Goal: Task Accomplishment & Management: Use online tool/utility

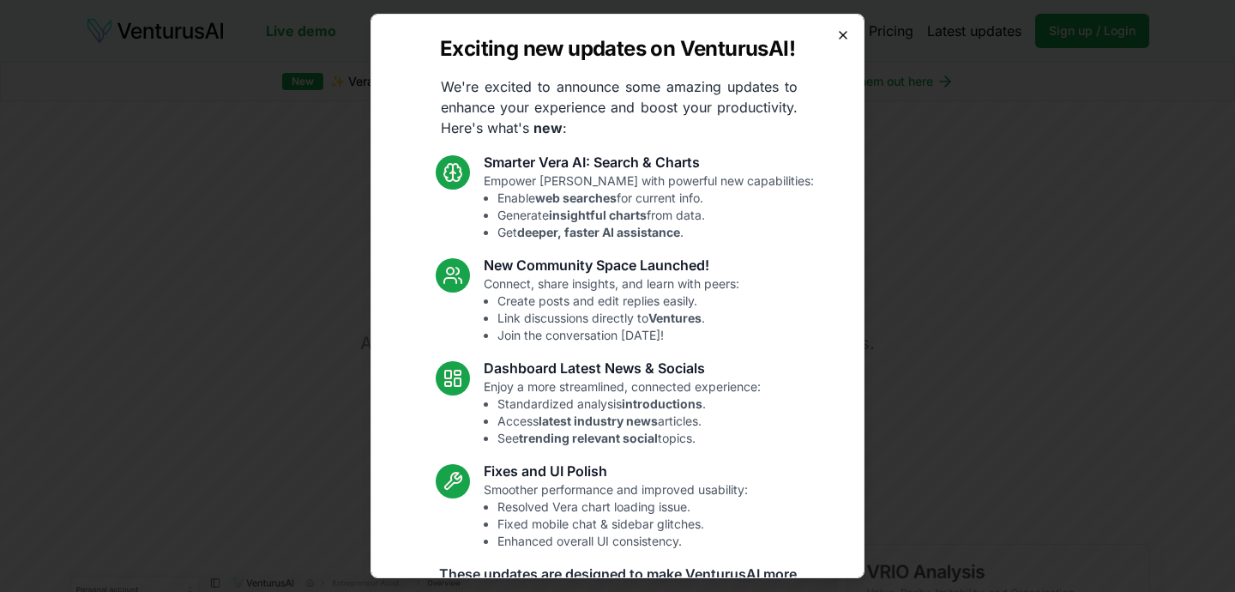
click at [837, 33] on icon "button" at bounding box center [843, 35] width 14 height 14
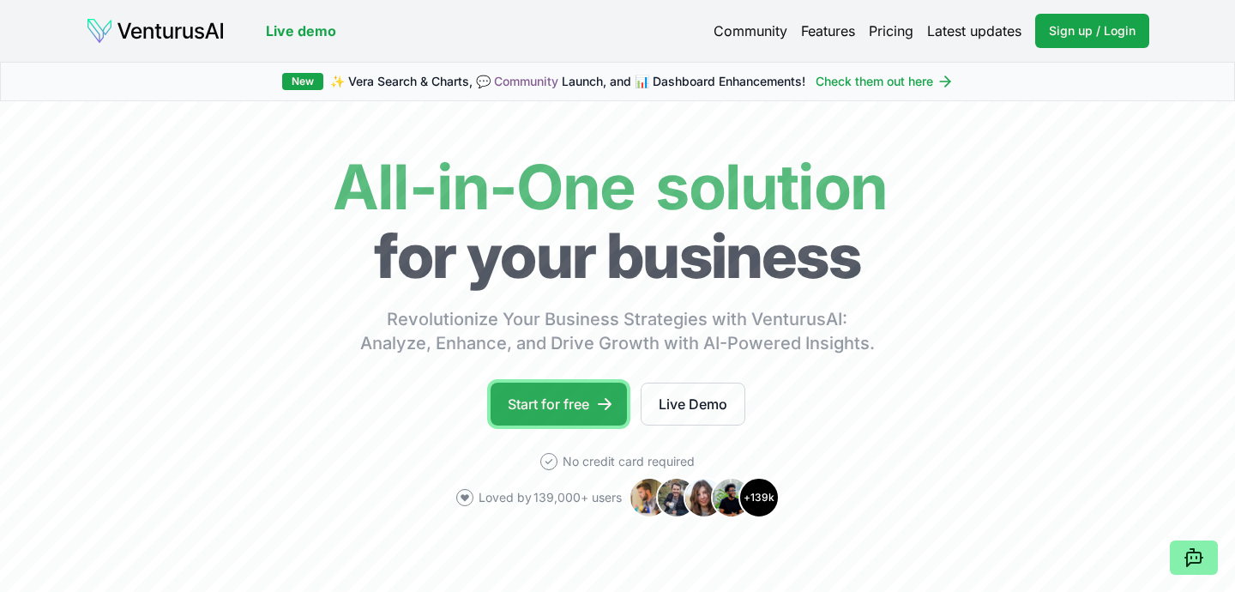
click at [550, 407] on link "Start for free" at bounding box center [559, 404] width 136 height 43
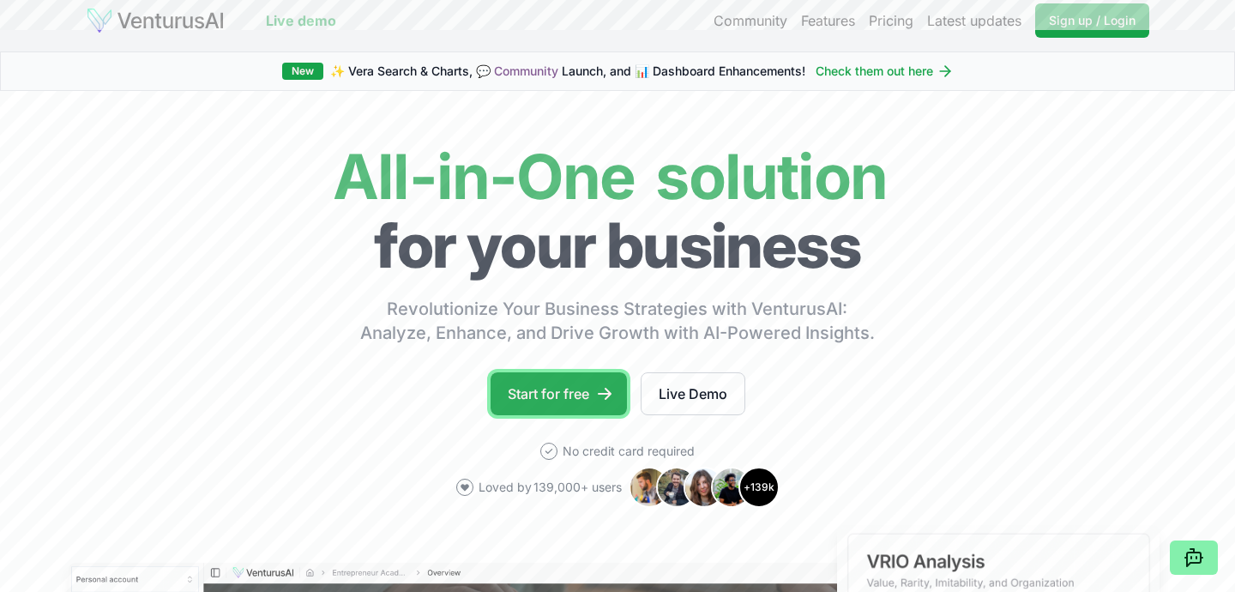
scroll to position [18, 0]
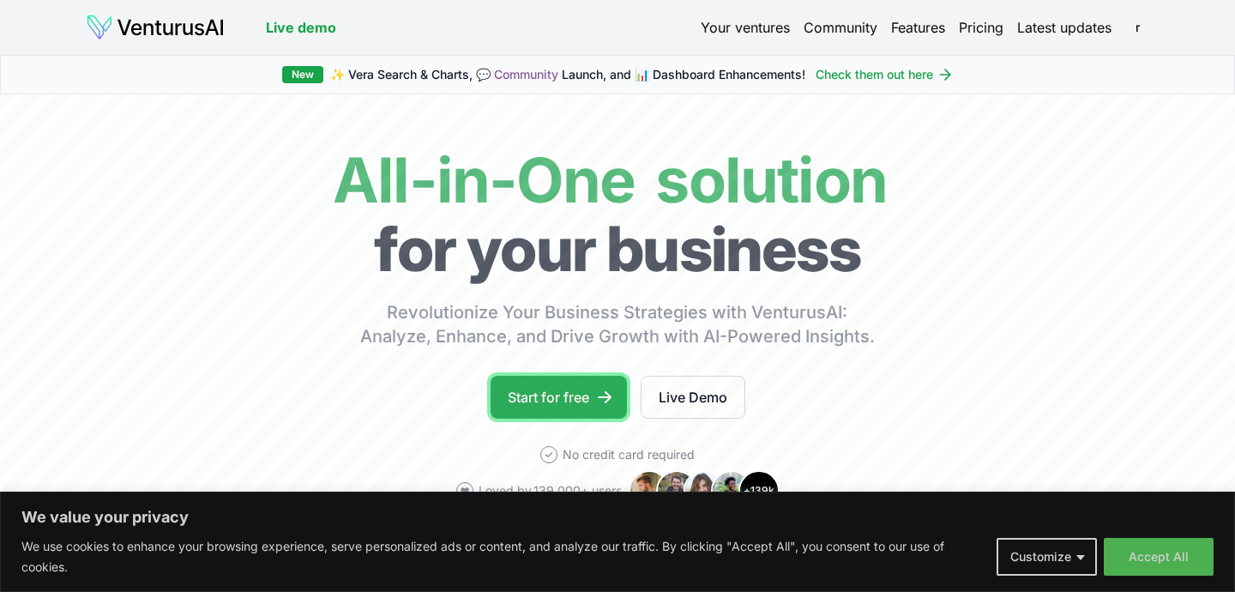
click at [588, 392] on link "Start for free" at bounding box center [559, 397] width 136 height 43
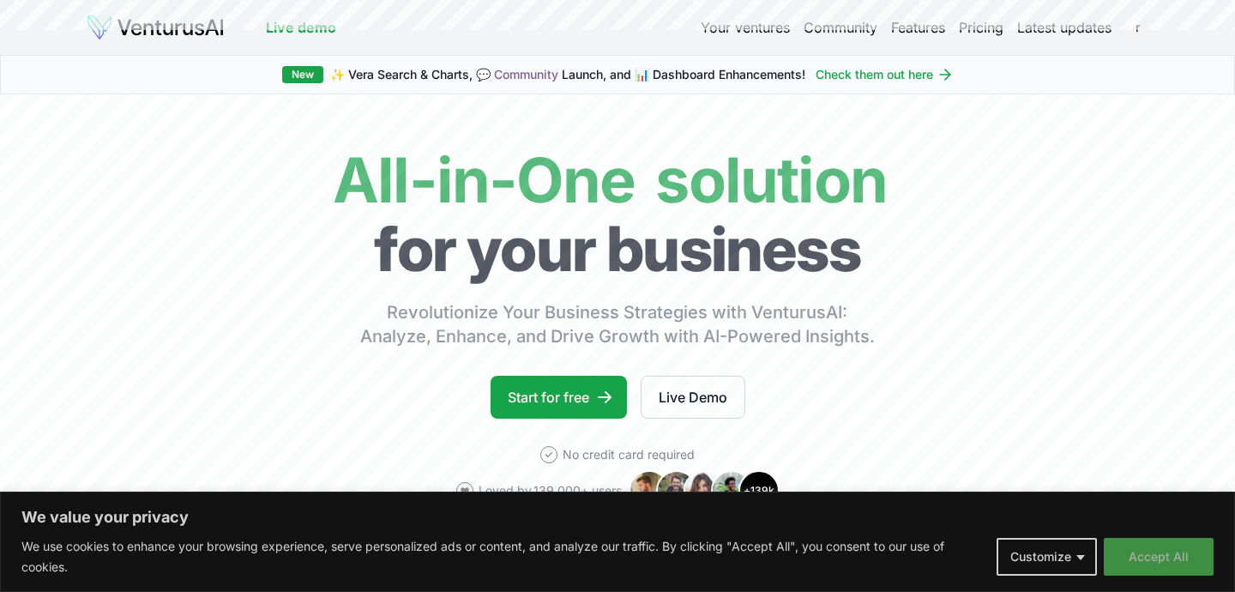
click at [1154, 564] on button "Accept All" at bounding box center [1159, 557] width 110 height 38
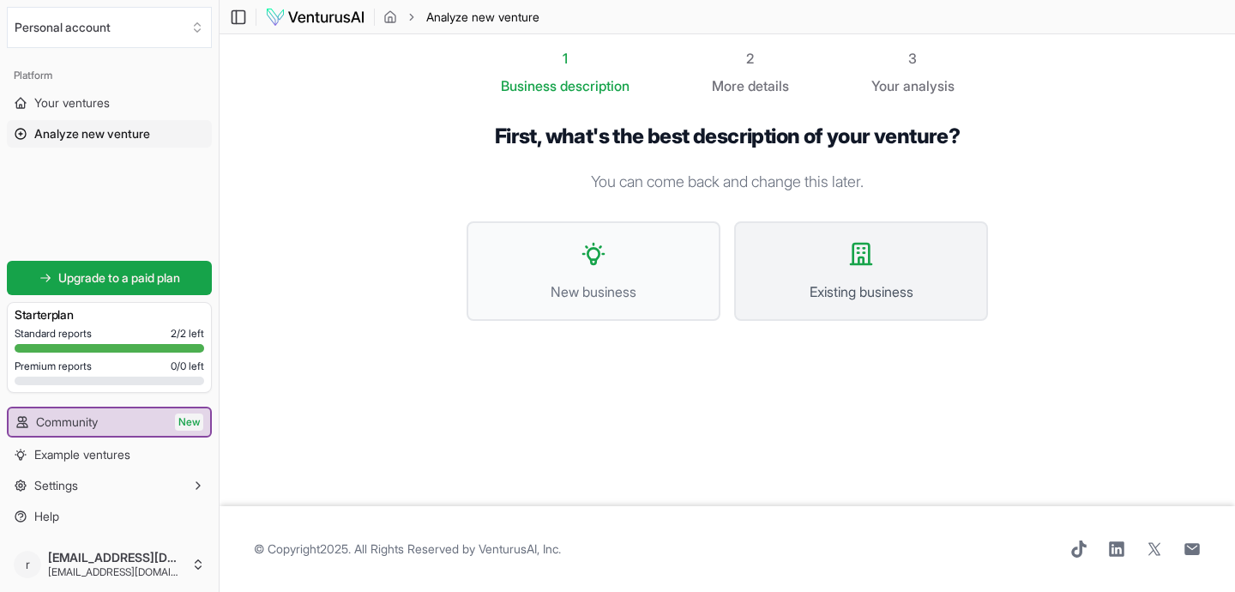
click at [860, 279] on button "Existing business" at bounding box center [861, 271] width 254 height 100
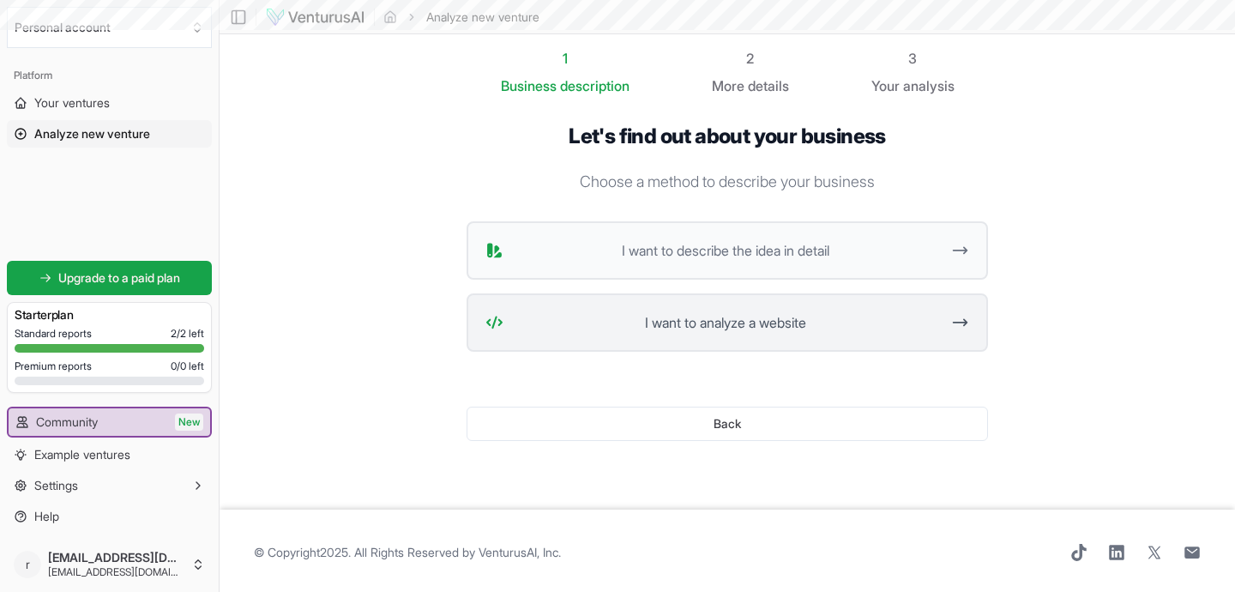
click at [812, 322] on span "I want to analyze a website" at bounding box center [725, 322] width 430 height 21
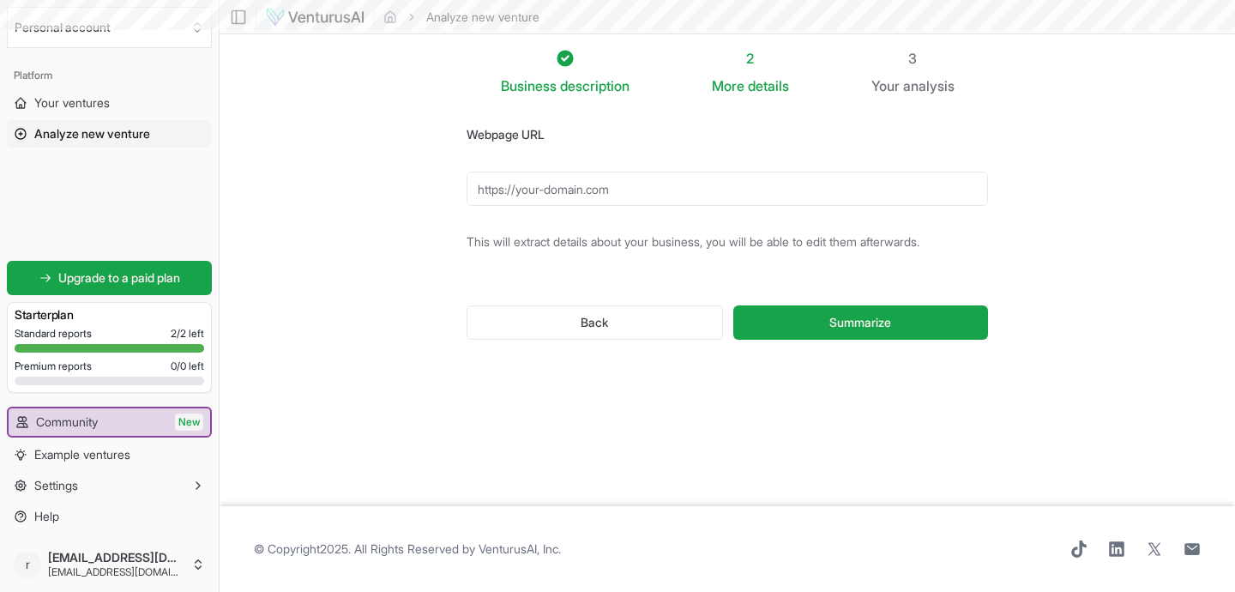
click at [752, 190] on input "Webpage URL" at bounding box center [728, 189] width 522 height 34
type input "h"
type input "https://nevoaai.com/"
click at [733, 305] on button "Summarize" at bounding box center [860, 322] width 255 height 34
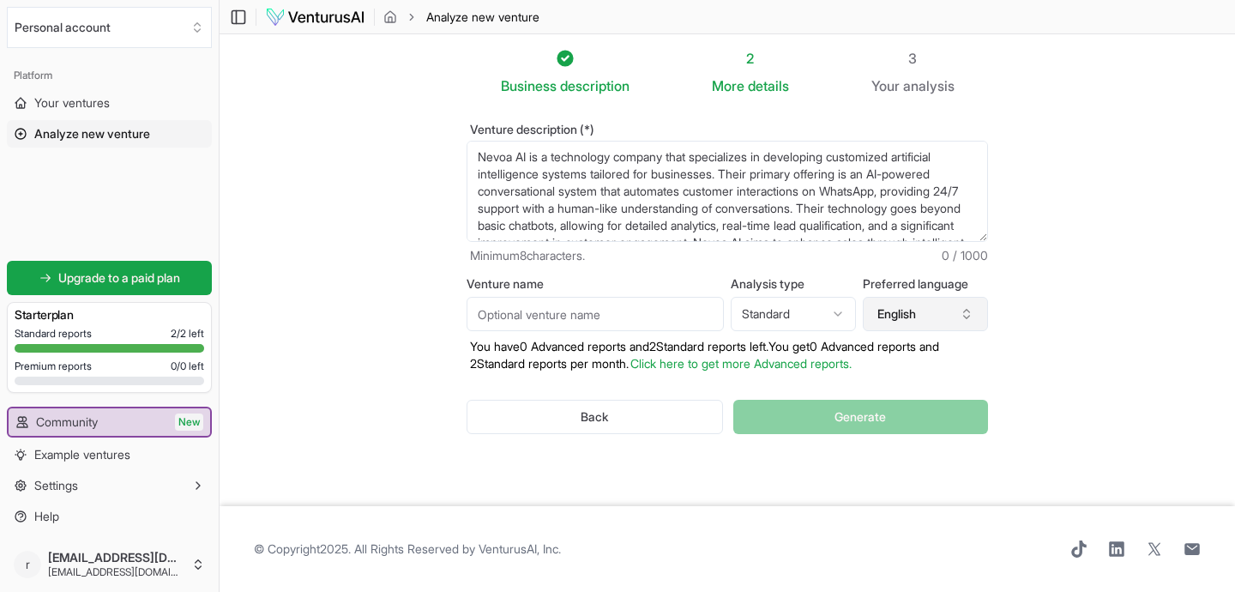
click at [911, 317] on button "English" at bounding box center [925, 314] width 125 height 34
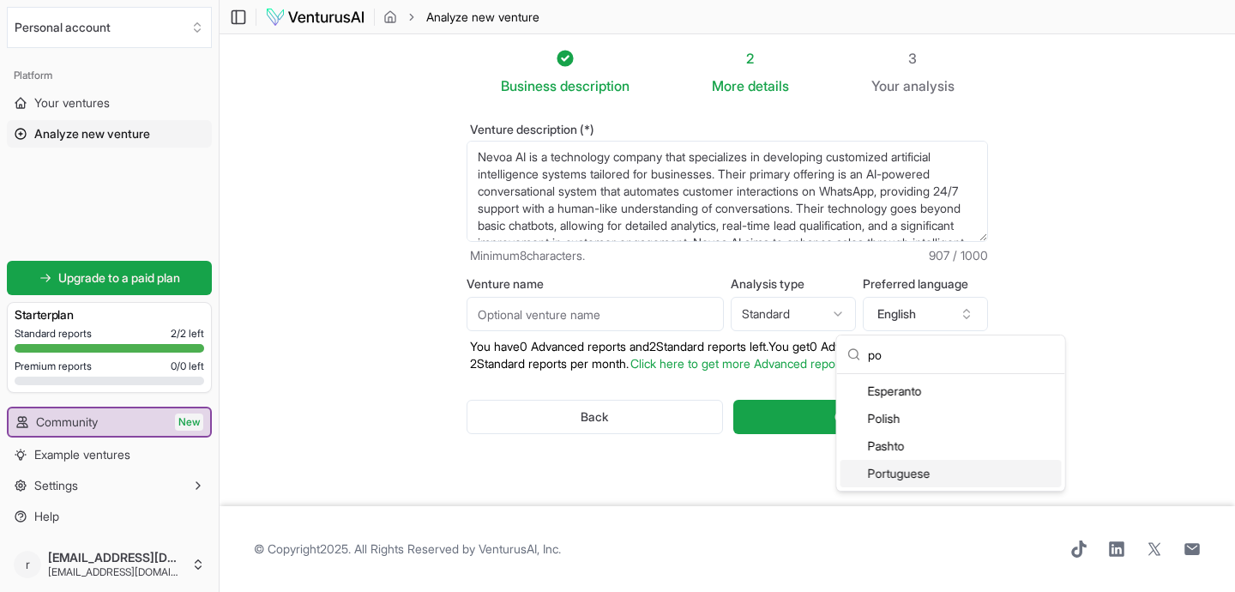
type input "po"
click at [912, 473] on div "Portuguese" at bounding box center [951, 473] width 221 height 27
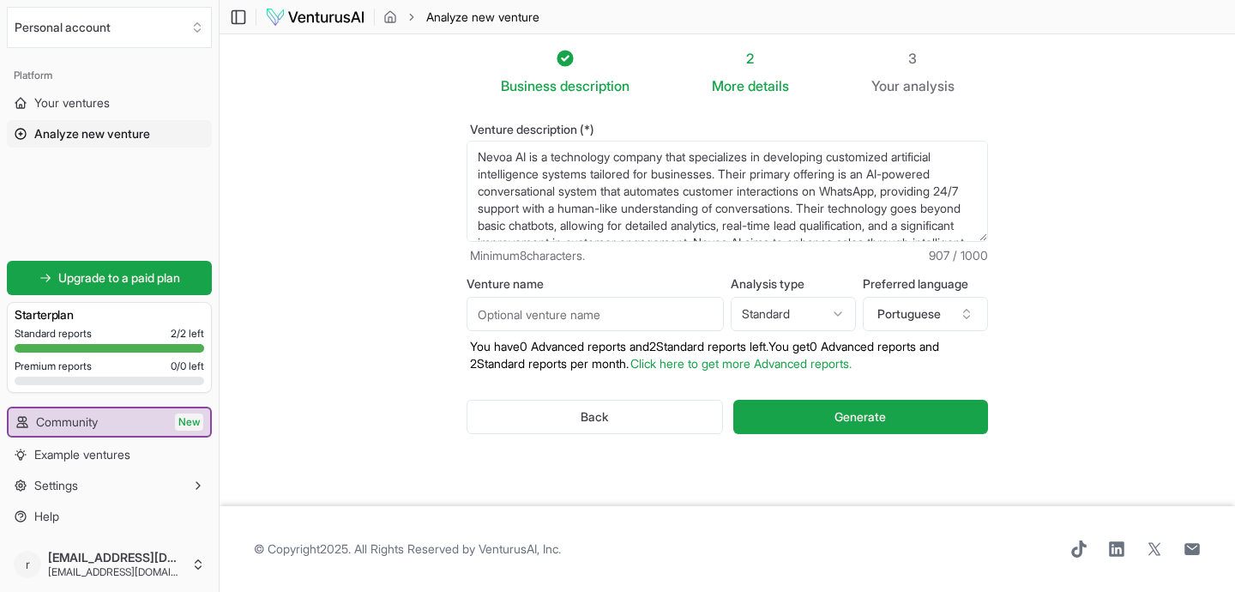
click at [587, 316] on input "Venture name" at bounding box center [595, 314] width 257 height 34
click at [825, 410] on button "Generate" at bounding box center [860, 417] width 255 height 34
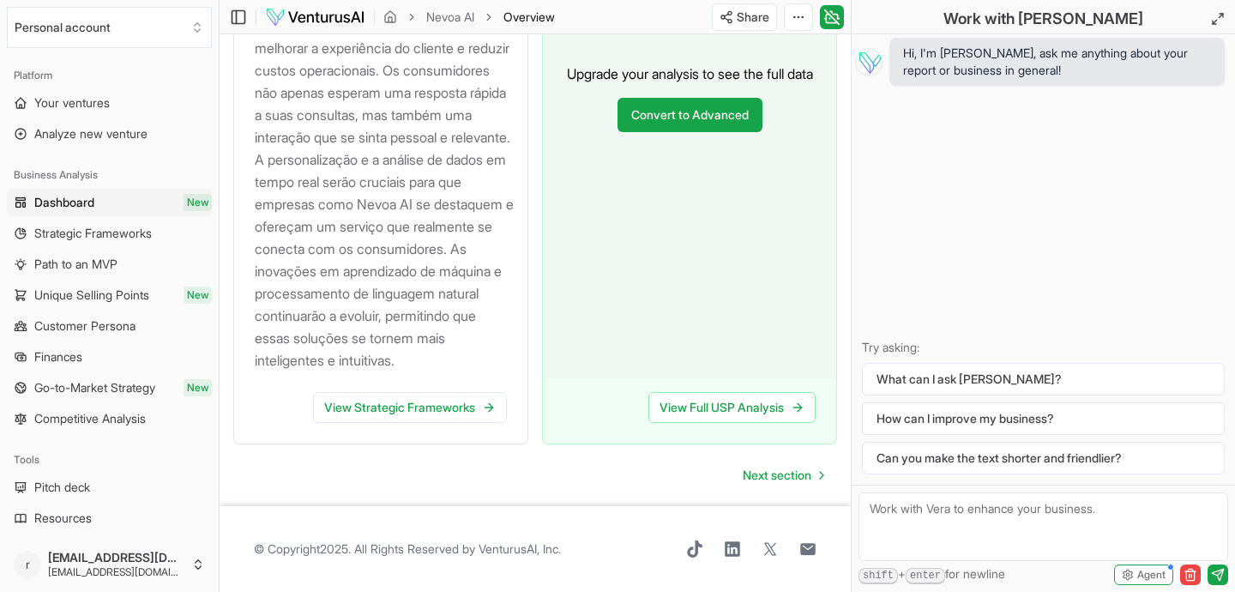
scroll to position [2315, 0]
click at [112, 228] on span "Strategic Frameworks" at bounding box center [93, 233] width 118 height 17
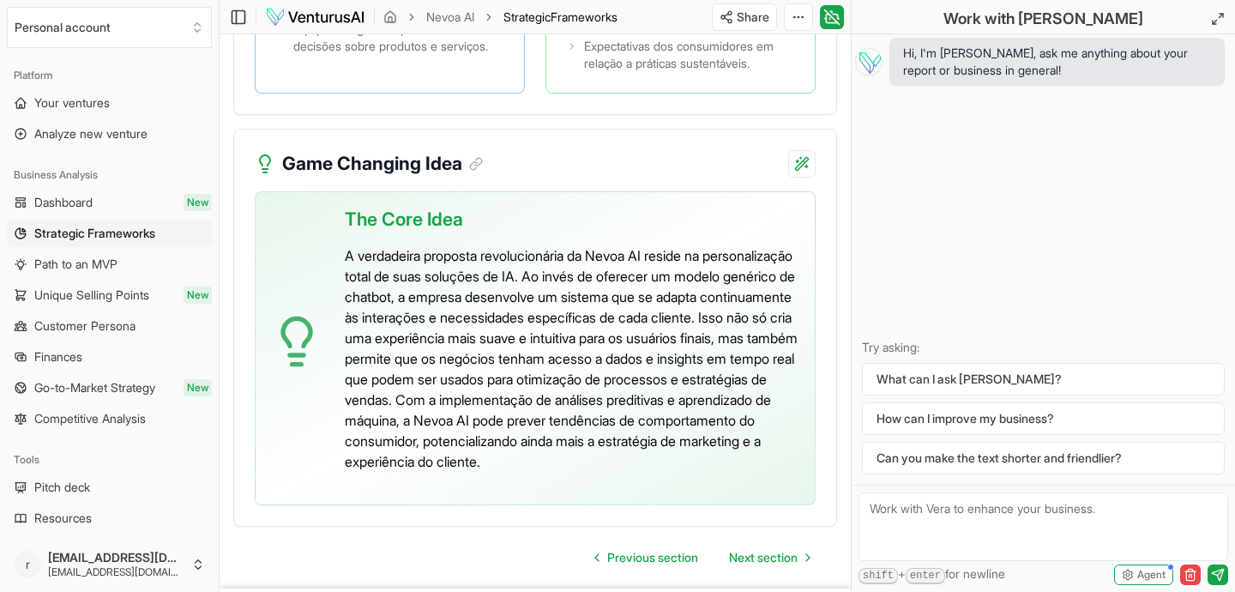
scroll to position [4905, 0]
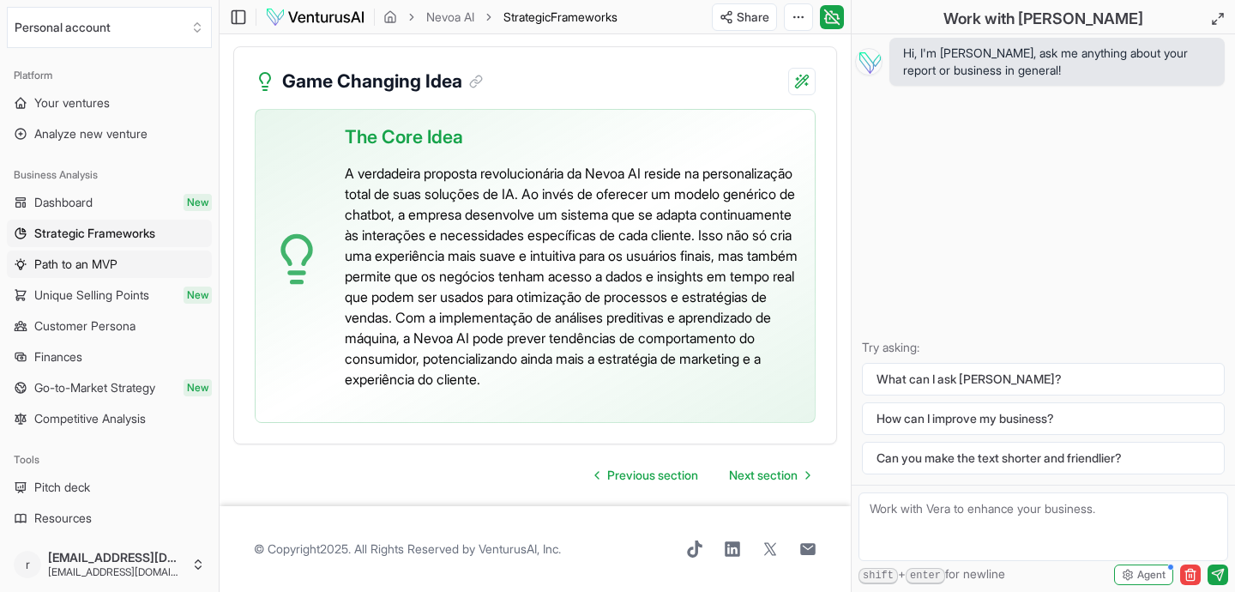
click at [122, 258] on link "Path to an MVP" at bounding box center [109, 263] width 205 height 27
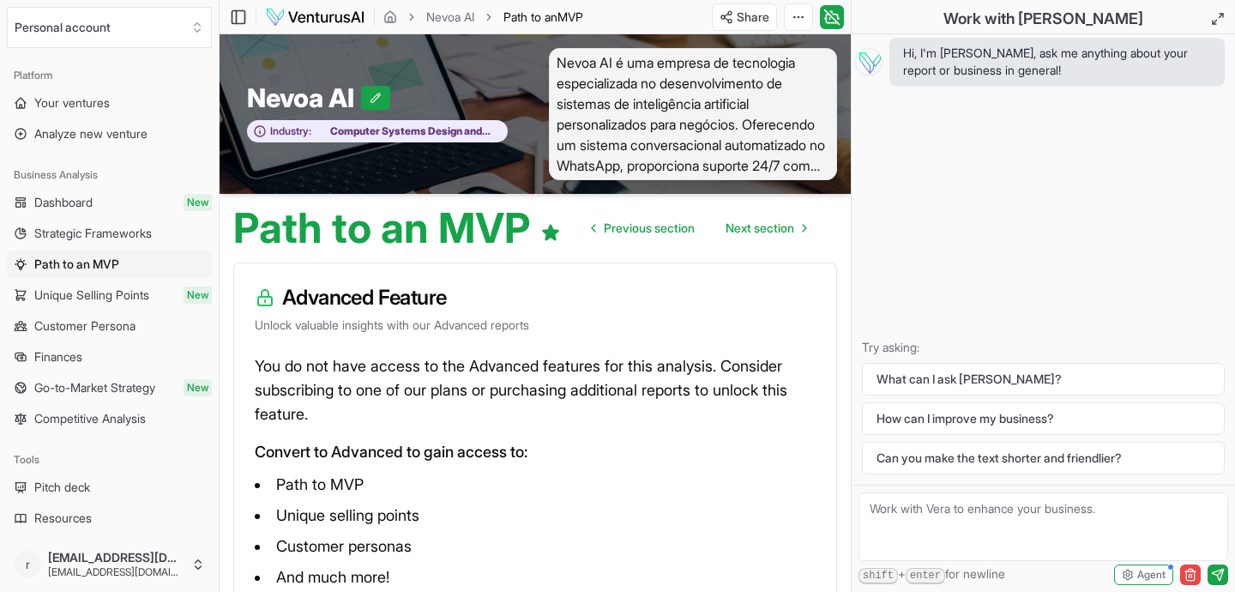
scroll to position [175, 0]
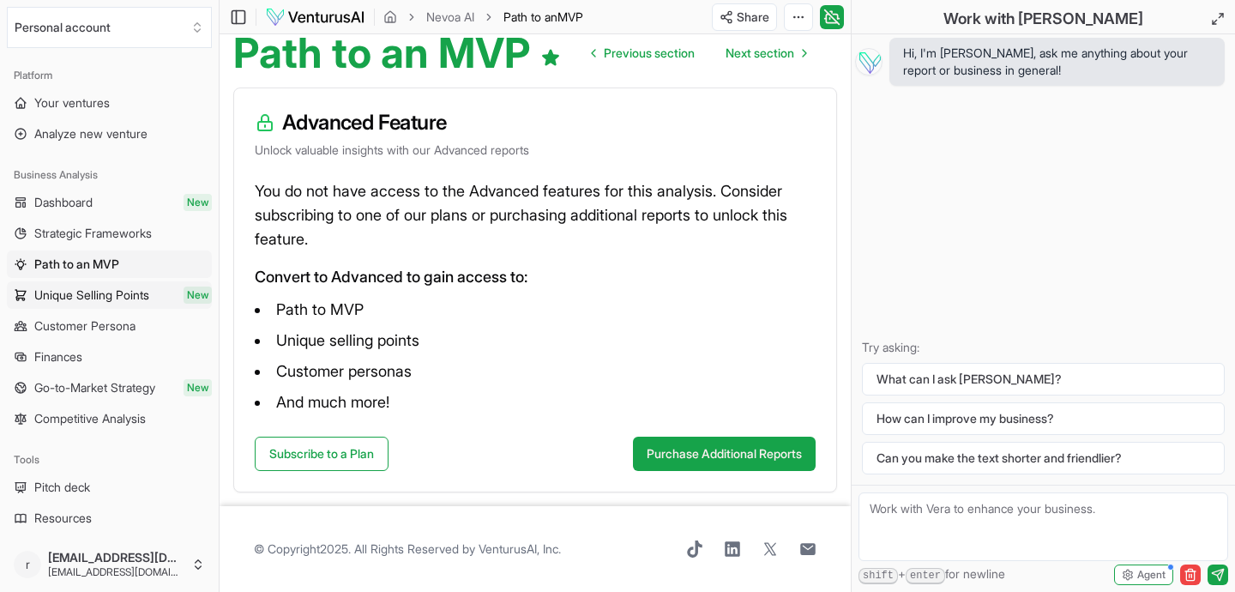
click at [123, 296] on span "Unique Selling Points" at bounding box center [91, 295] width 115 height 17
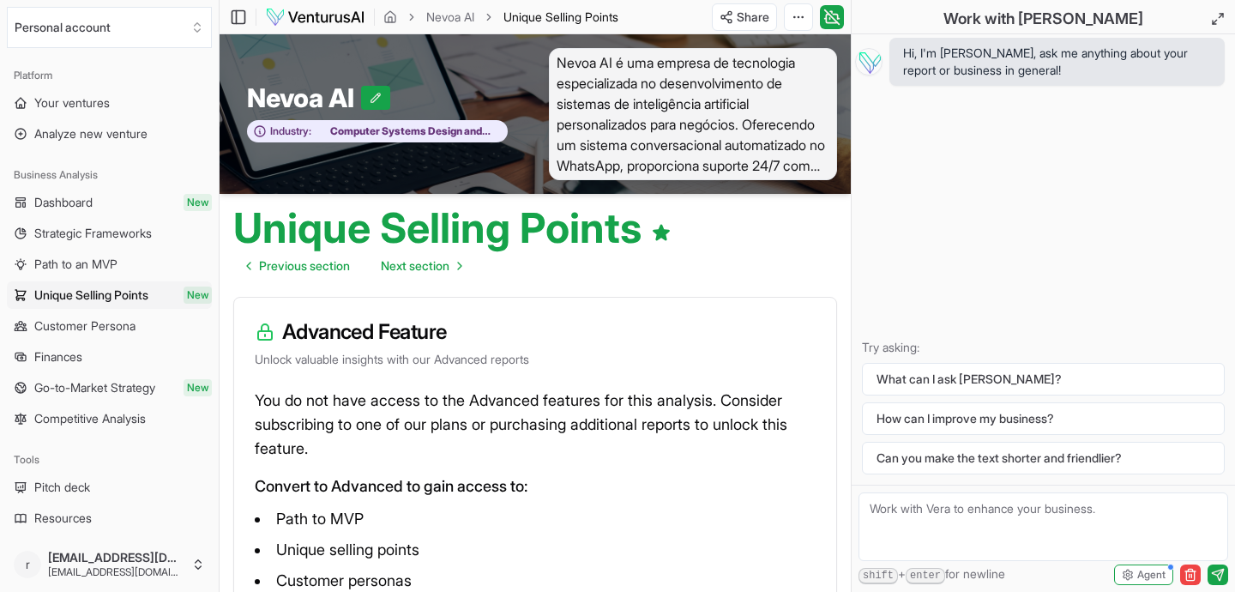
scroll to position [209, 0]
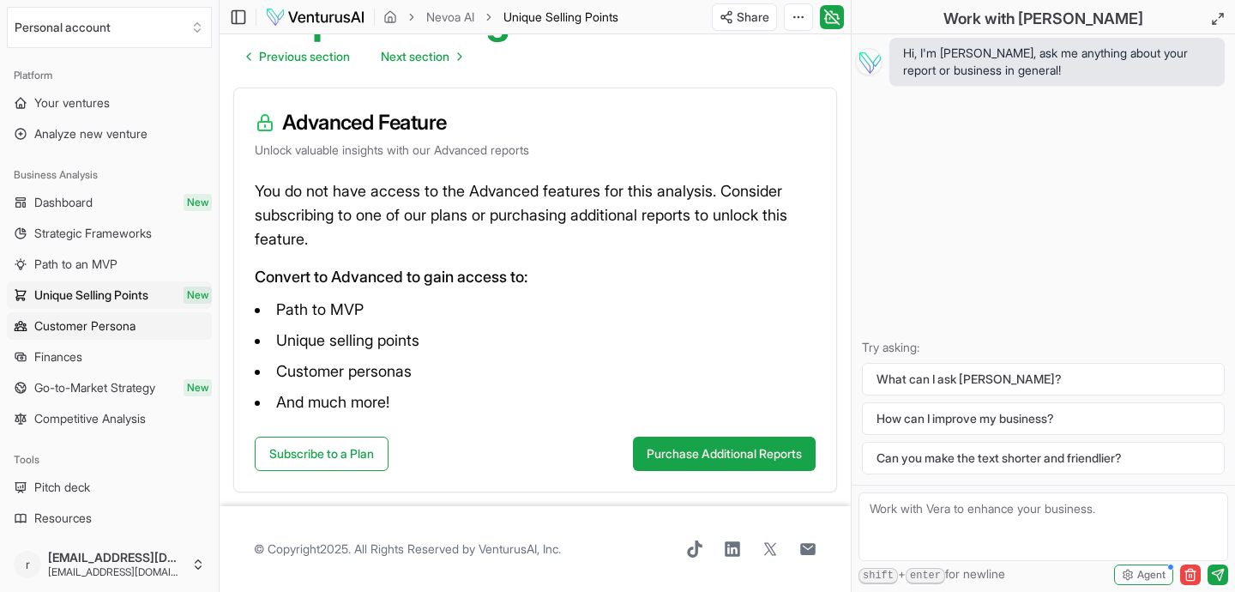
click at [128, 326] on span "Customer Persona" at bounding box center [84, 325] width 101 height 17
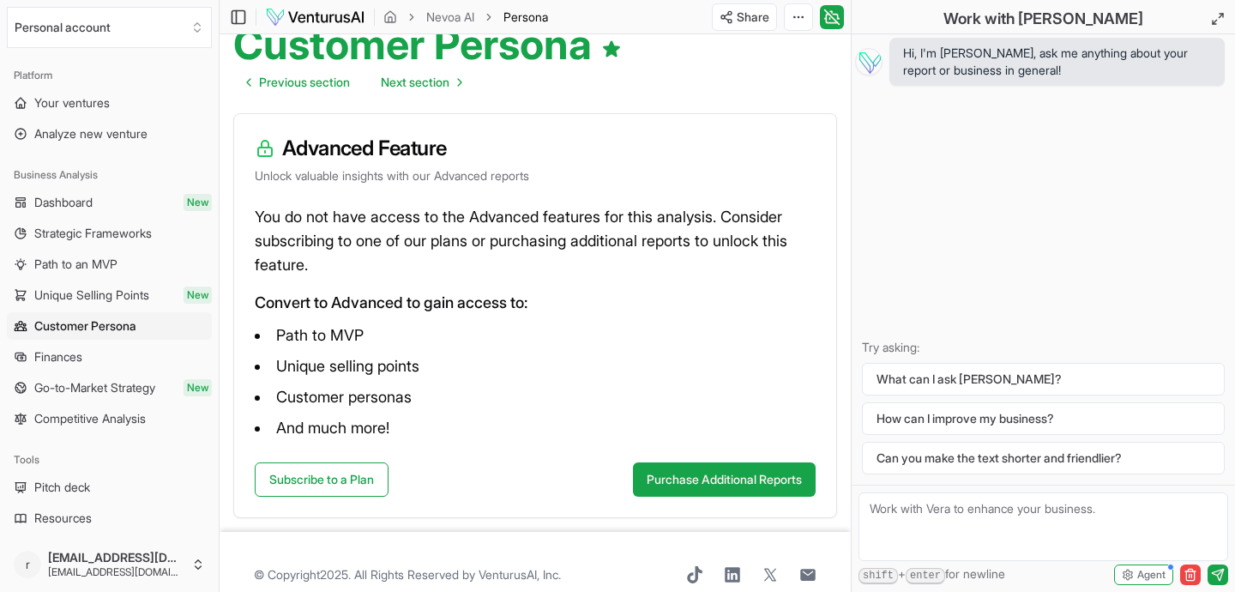
scroll to position [209, 0]
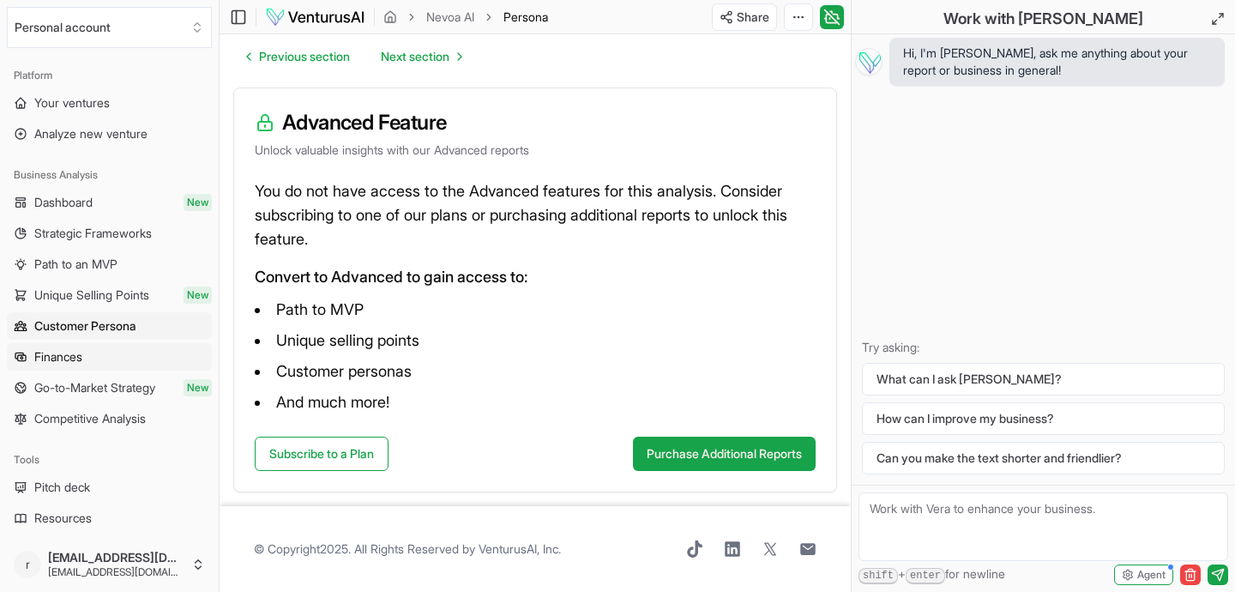
click at [116, 353] on link "Finances" at bounding box center [109, 356] width 205 height 27
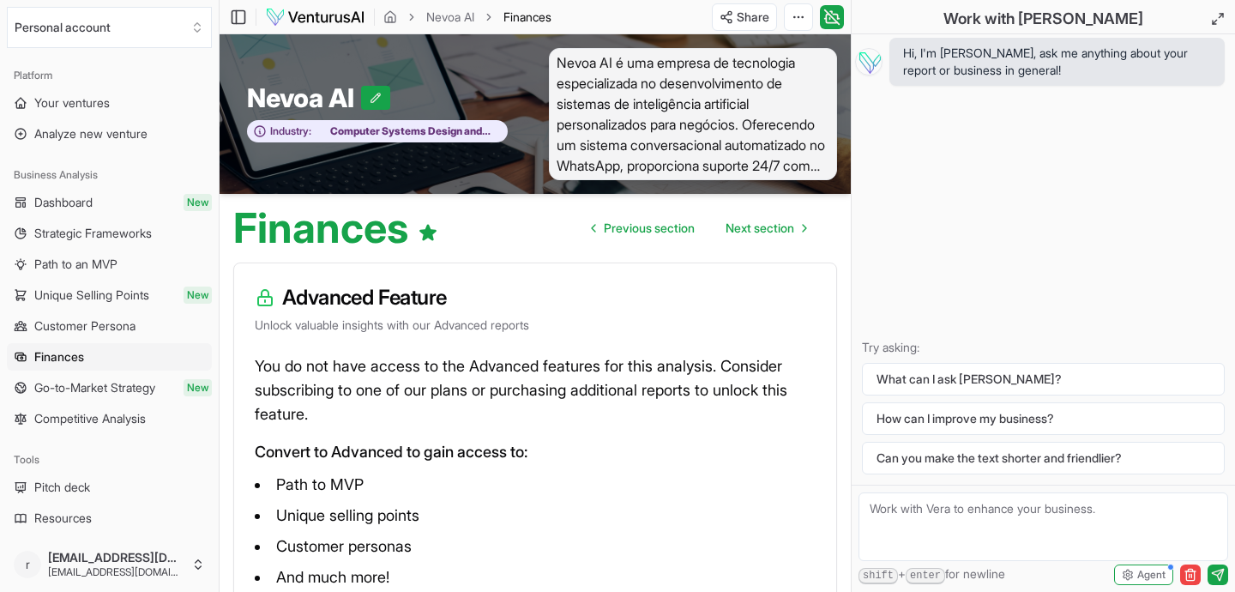
scroll to position [175, 0]
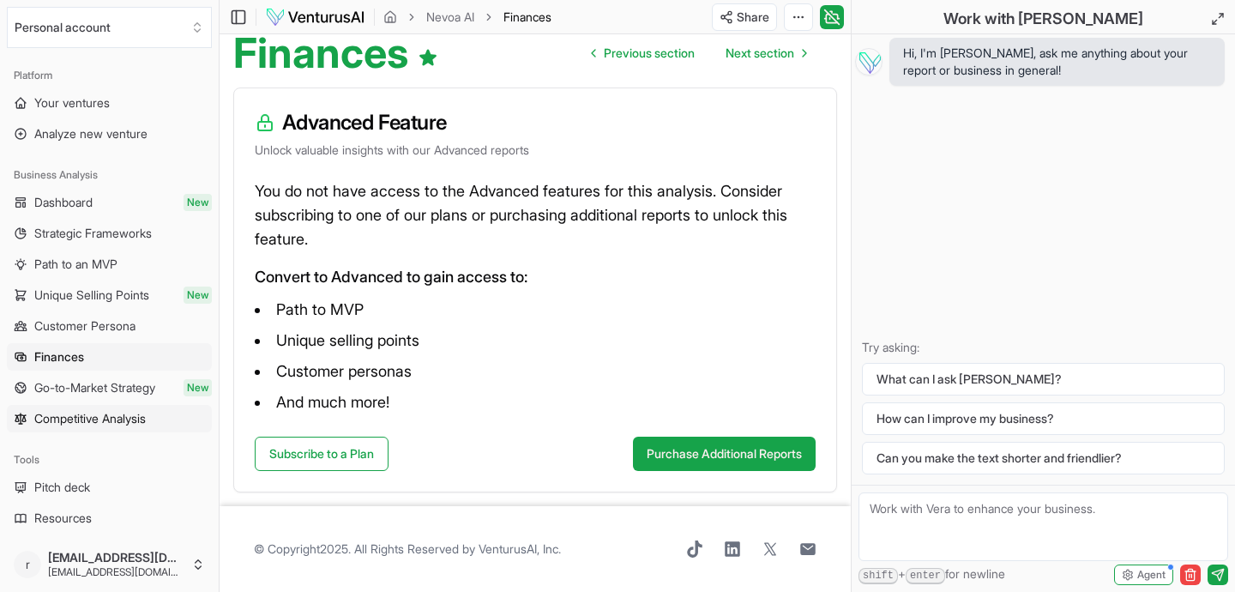
click at [136, 416] on span "Competitive Analysis" at bounding box center [90, 418] width 112 height 17
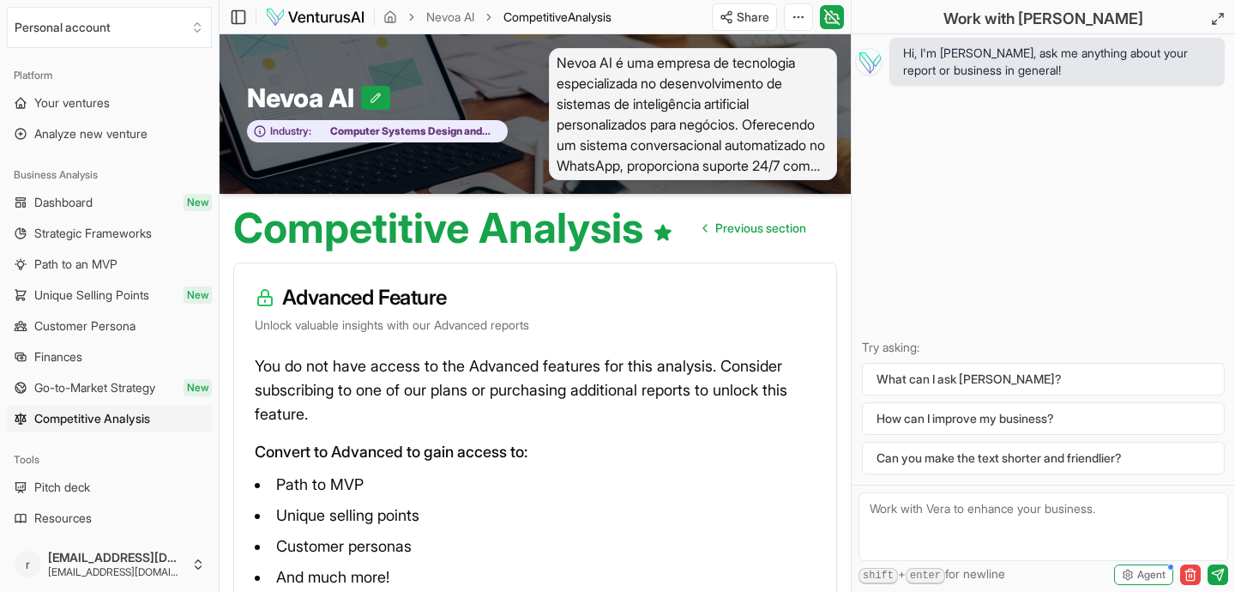
click at [109, 486] on link "Pitch deck" at bounding box center [109, 487] width 205 height 27
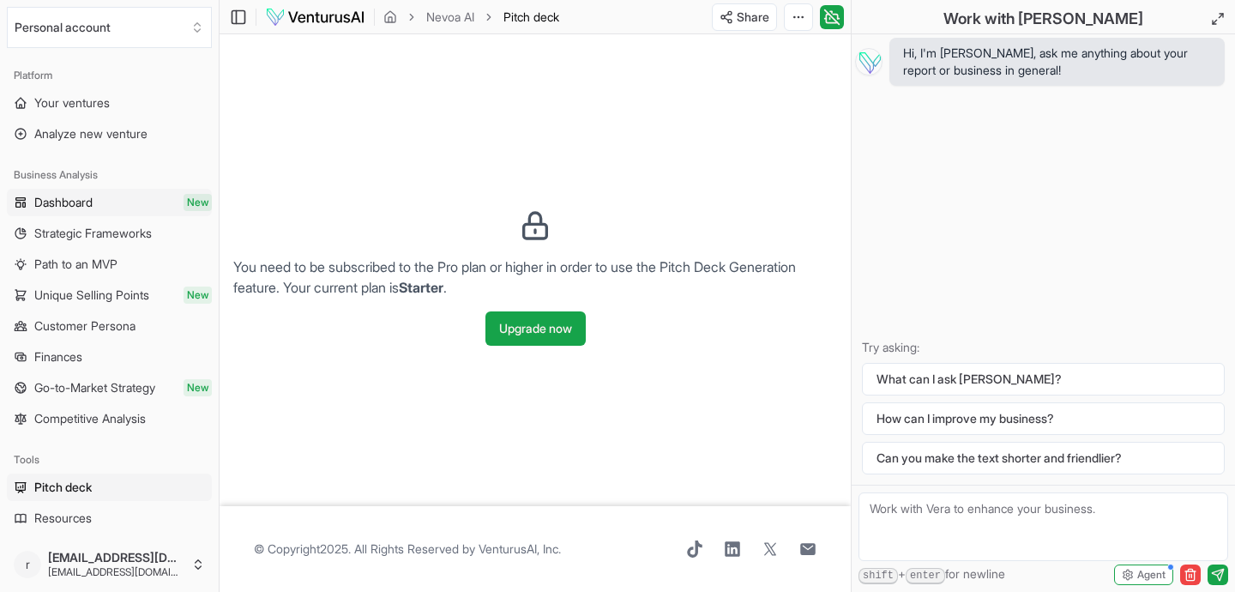
click at [94, 188] on div "Business Analysis Dashboard New Strategic Frameworks Path to an MVP Unique Sell…" at bounding box center [109, 296] width 219 height 285
click at [93, 213] on link "Dashboard New" at bounding box center [109, 202] width 205 height 27
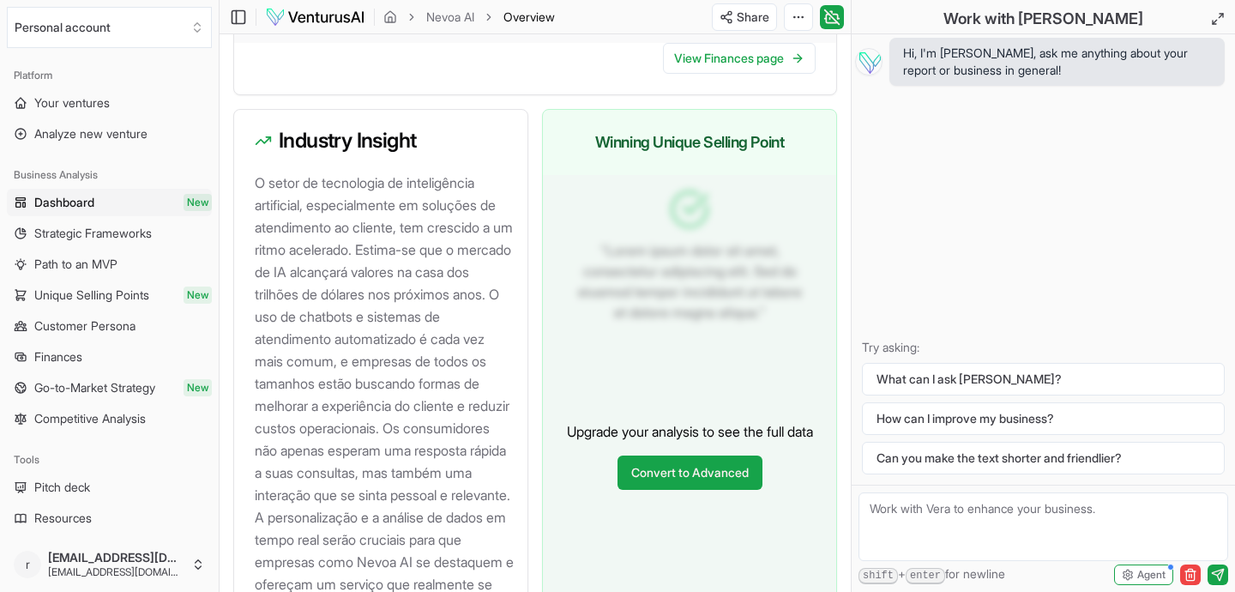
scroll to position [2315, 0]
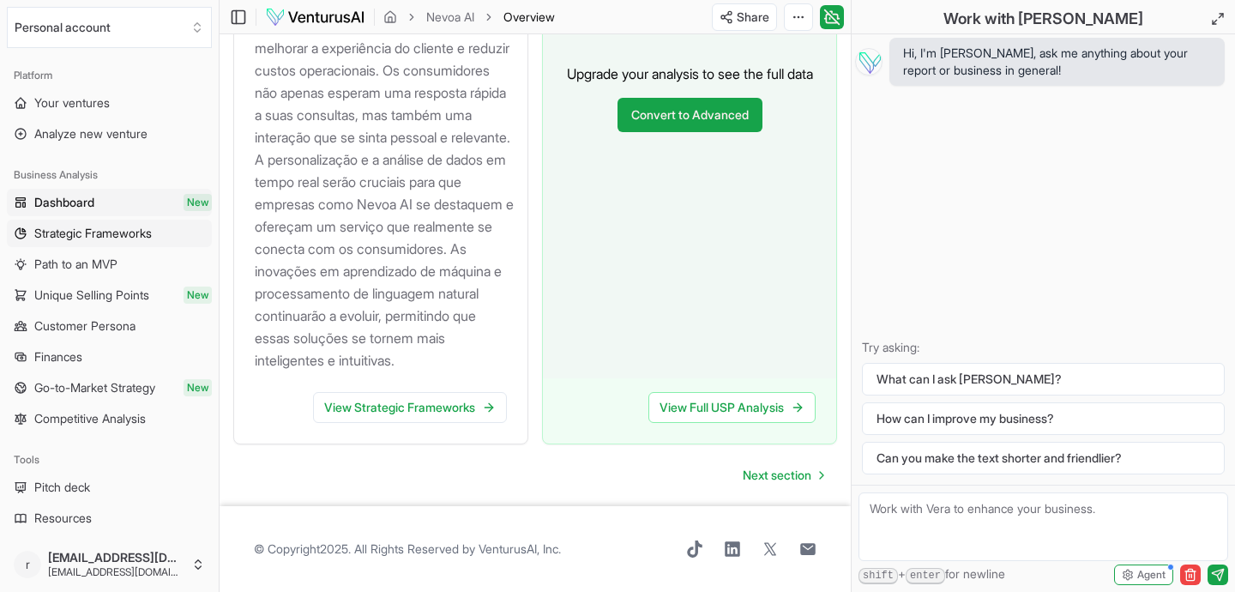
click at [122, 226] on span "Strategic Frameworks" at bounding box center [93, 233] width 118 height 17
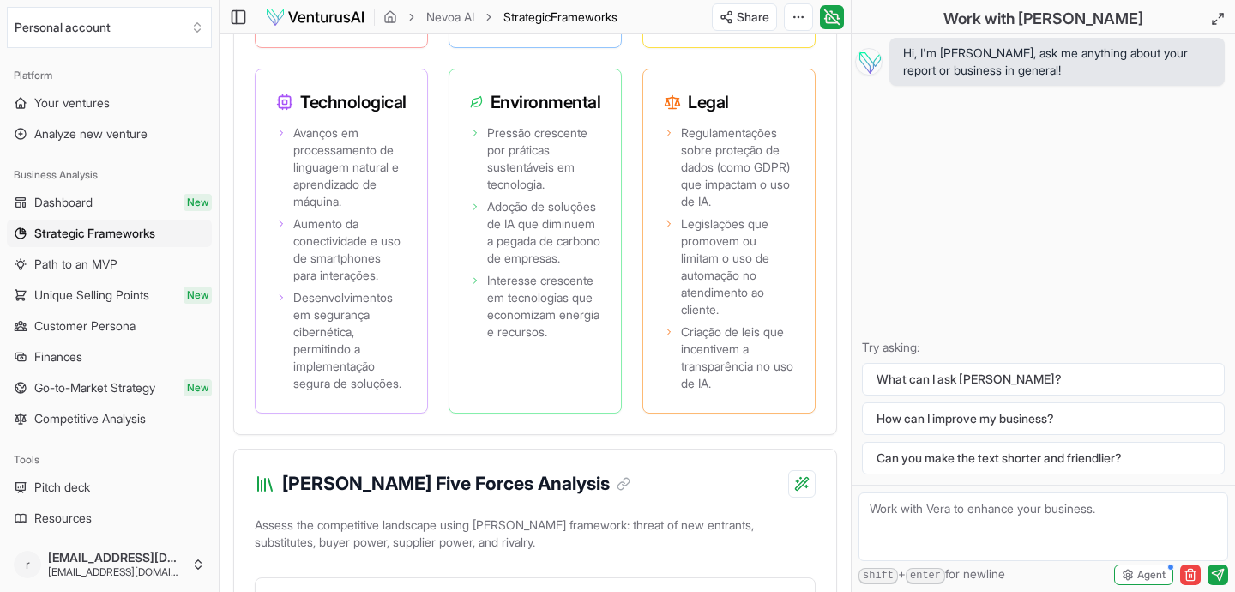
scroll to position [2471, 0]
click at [859, 134] on div "Hi, I'm Vera, ask me anything about your report or business in general! Try ask…" at bounding box center [1043, 259] width 383 height 450
click at [1192, 580] on icon "button" at bounding box center [1190, 575] width 8 height 9
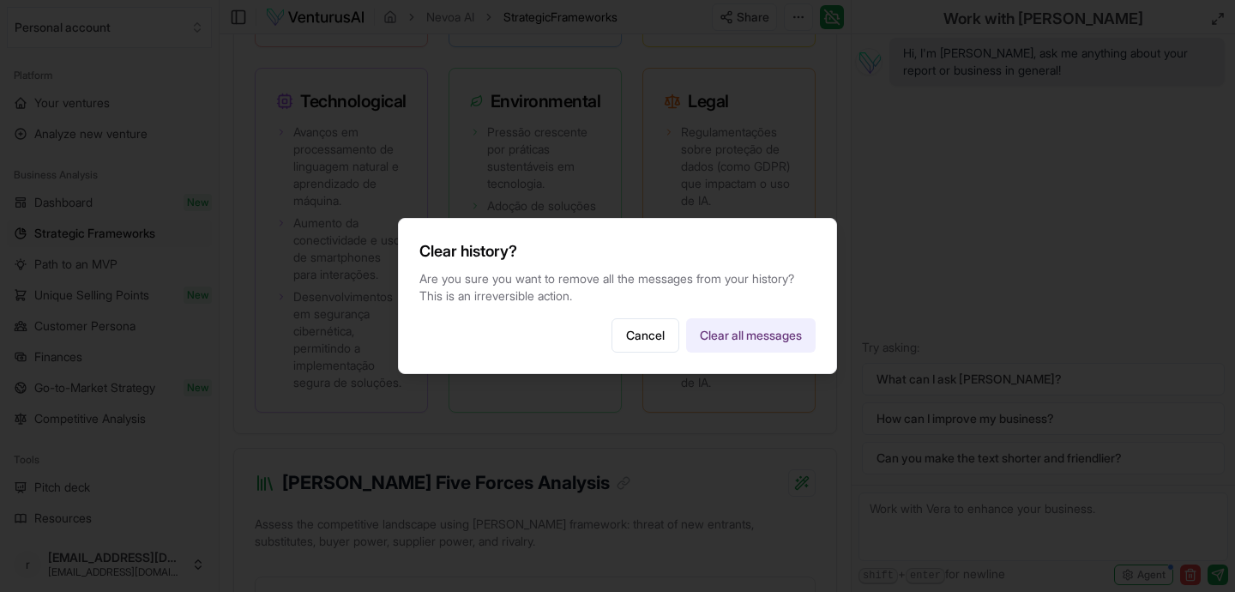
click at [725, 336] on button "Clear all messages" at bounding box center [751, 335] width 130 height 34
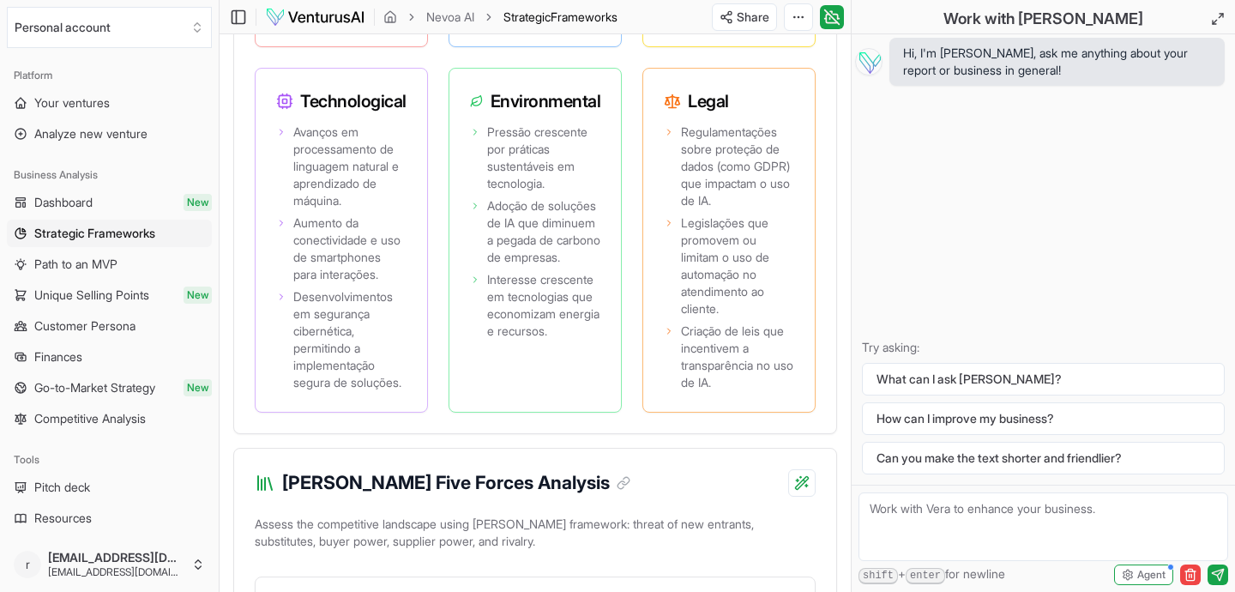
click at [1024, 572] on div "shift + enter for newline Agent" at bounding box center [1044, 574] width 370 height 21
click at [1149, 582] on button "Agent" at bounding box center [1143, 574] width 59 height 21
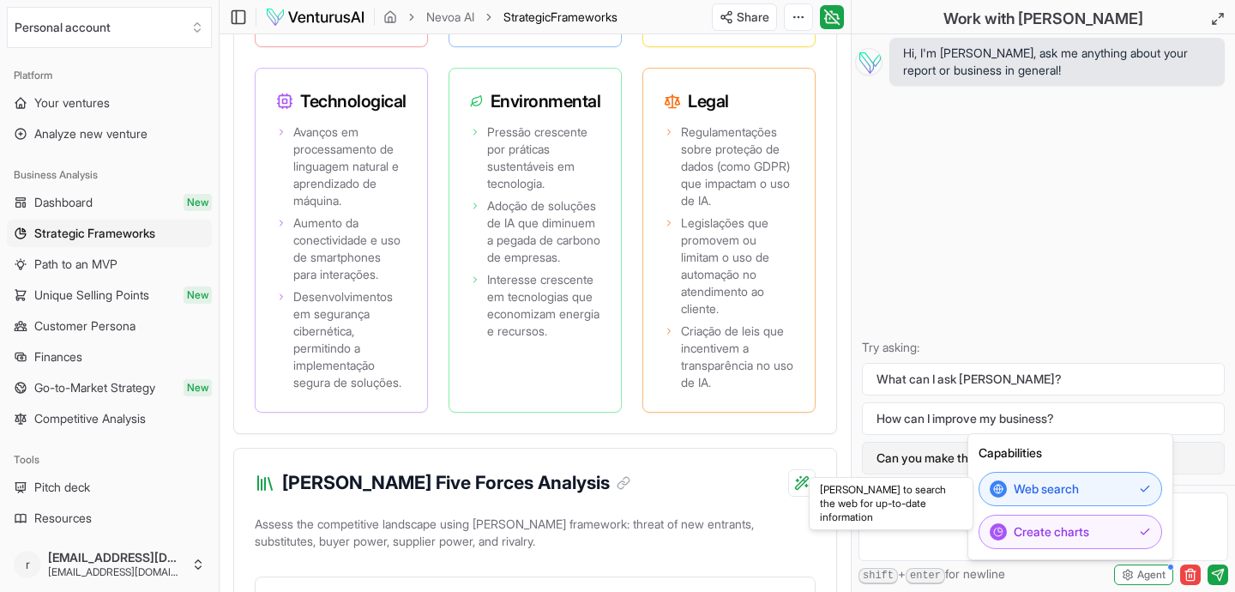
click at [1202, 447] on button "Can you make the text shorter and friendlier?" at bounding box center [1043, 458] width 363 height 33
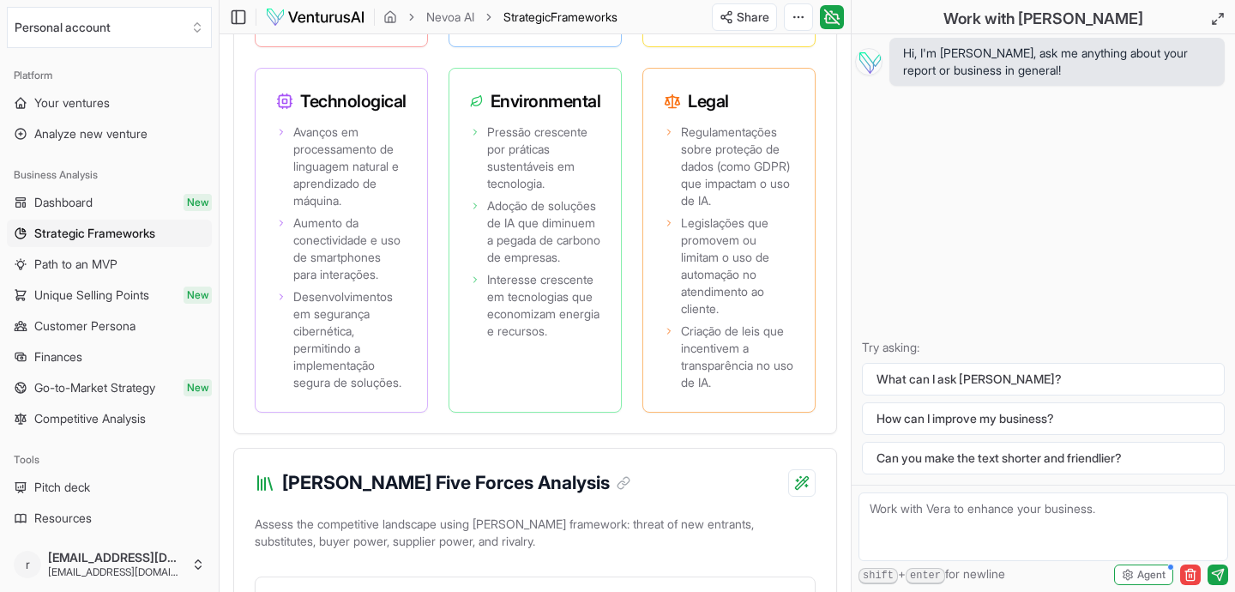
click at [1160, 500] on textarea at bounding box center [1044, 526] width 370 height 69
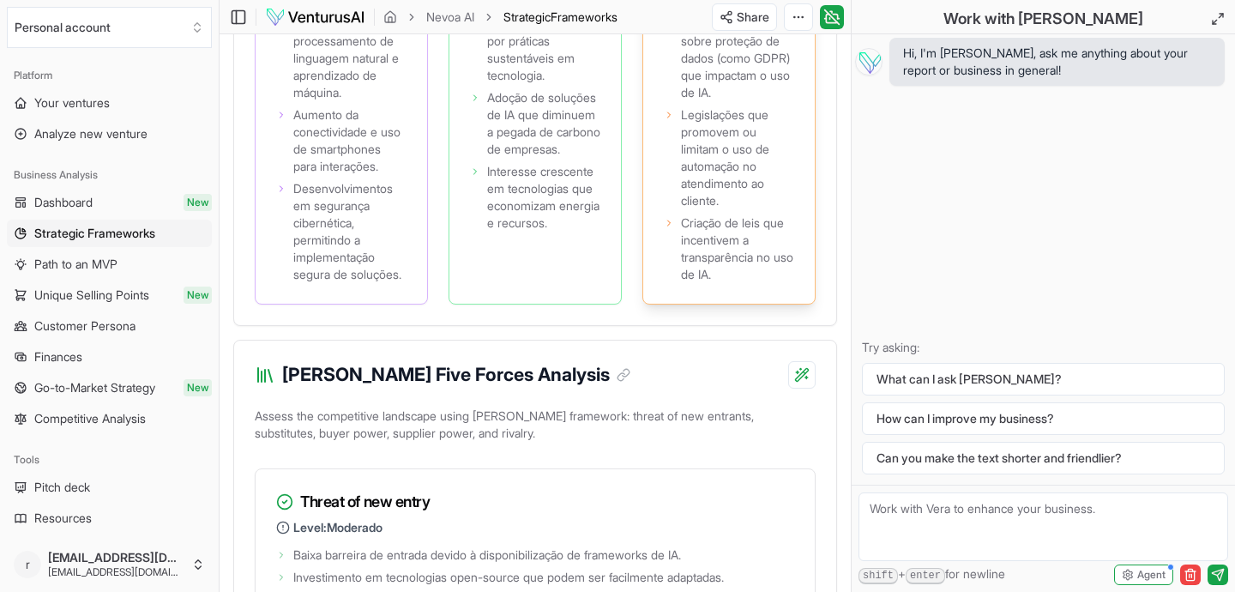
scroll to position [2581, 0]
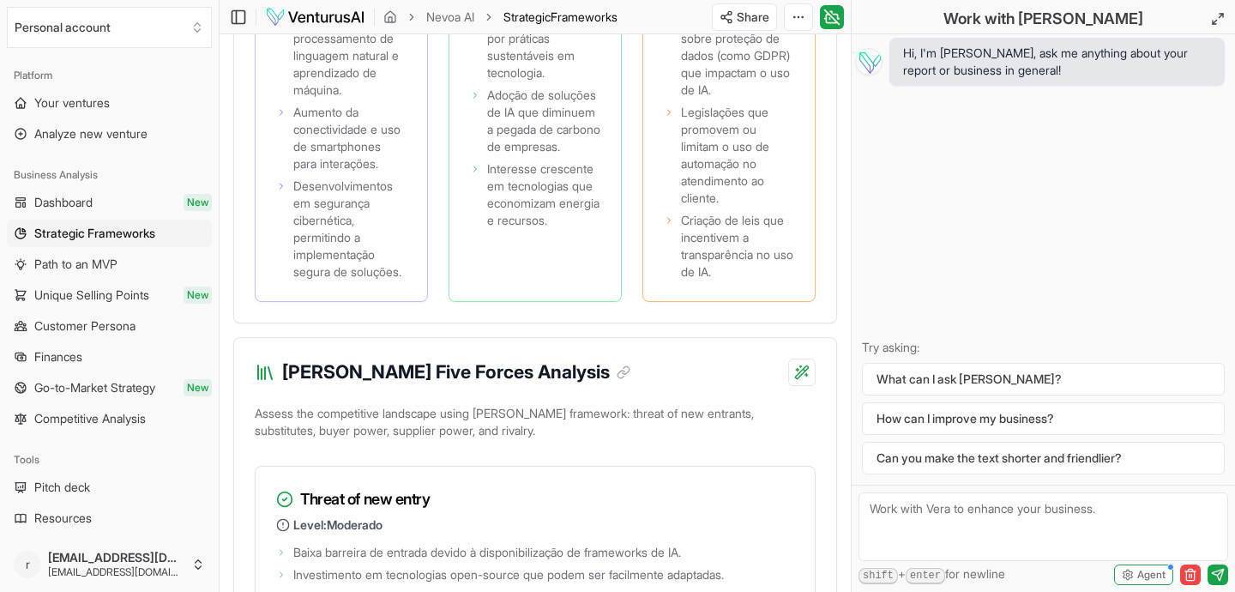
click at [841, 124] on div "Introduction Nevoa AI é uma empresa de tecnologia focada no desenvolvimento de …" at bounding box center [535, 184] width 631 height 4965
drag, startPoint x: 836, startPoint y: 124, endPoint x: 857, endPoint y: 124, distance: 20.6
click at [857, 124] on div "Personal account Platform Your ventures Analyze new venture Business Analysis D…" at bounding box center [617, 86] width 1235 height 5334
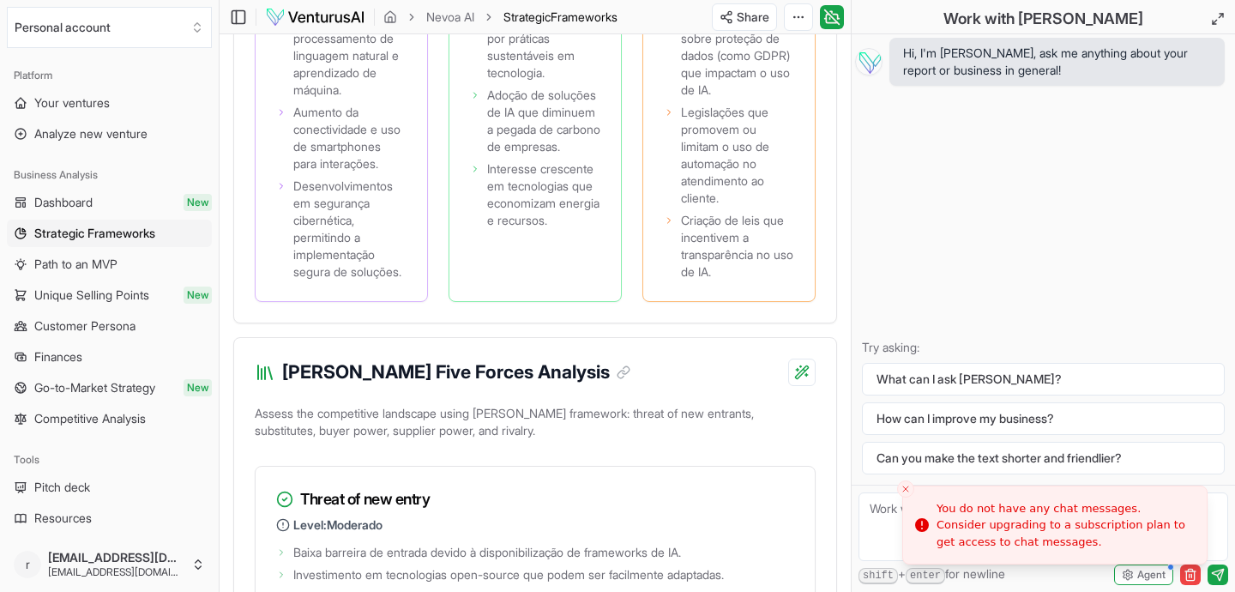
click at [854, 124] on div "Hi, I'm Vera, ask me anything about your report or business in general! Try ask…" at bounding box center [1043, 259] width 383 height 450
click at [852, 124] on div "Hi, I'm Vera, ask me anything about your report or business in general! Try ask…" at bounding box center [1043, 259] width 383 height 450
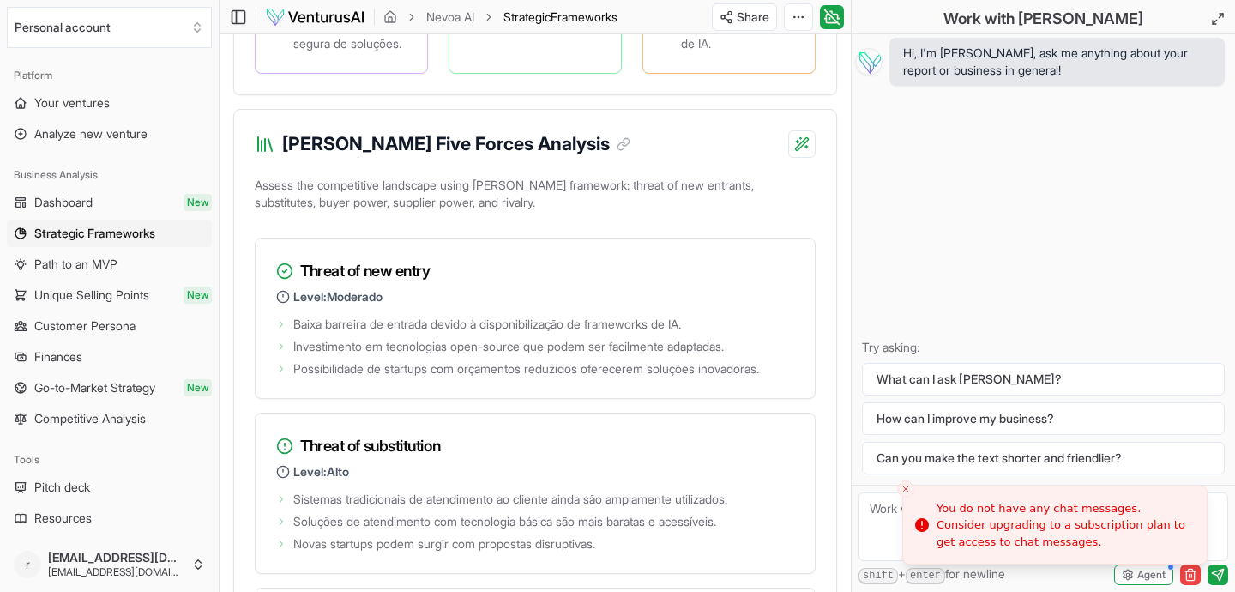
scroll to position [3153, 0]
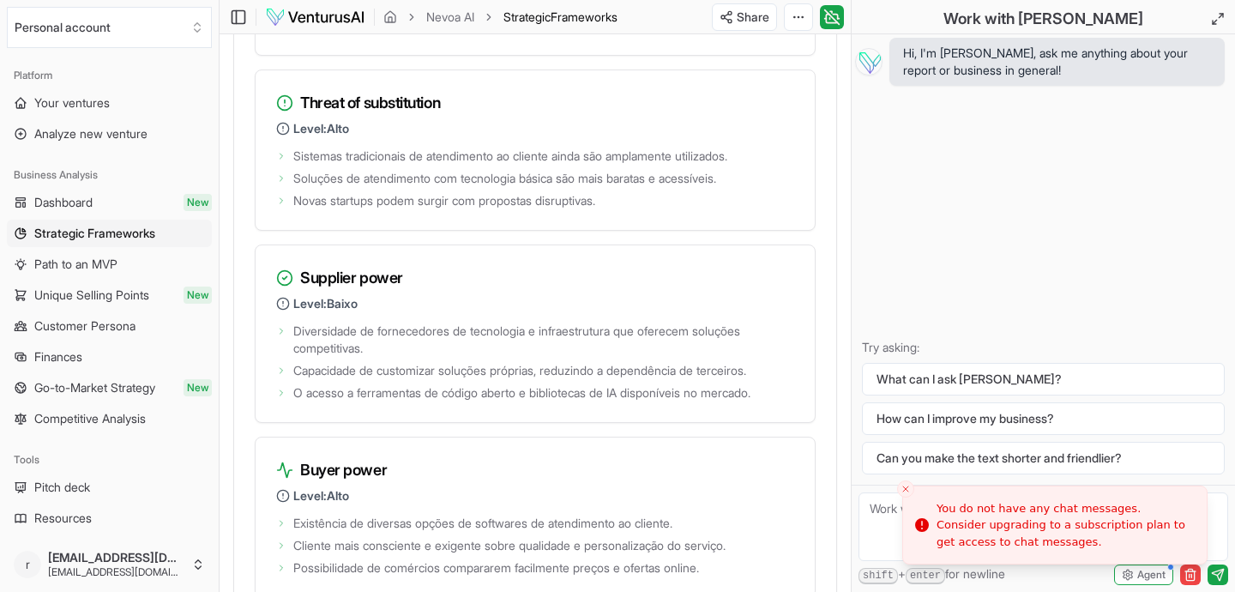
click at [908, 490] on icon "Close toast" at bounding box center [906, 489] width 10 height 10
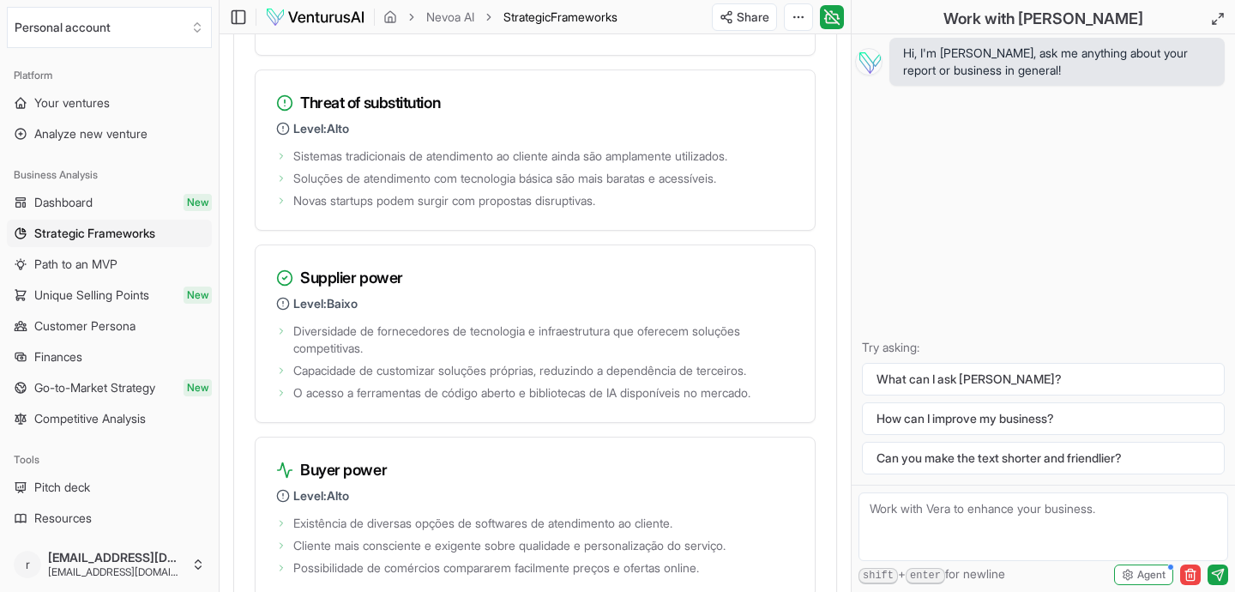
click at [1055, 196] on div "Hi, I'm Vera, ask me anything about your report or business in general! Try ask…" at bounding box center [1043, 259] width 383 height 450
click at [1016, 17] on h2 "Work with Vera" at bounding box center [1044, 19] width 200 height 24
click at [1225, 16] on button at bounding box center [1218, 19] width 34 height 34
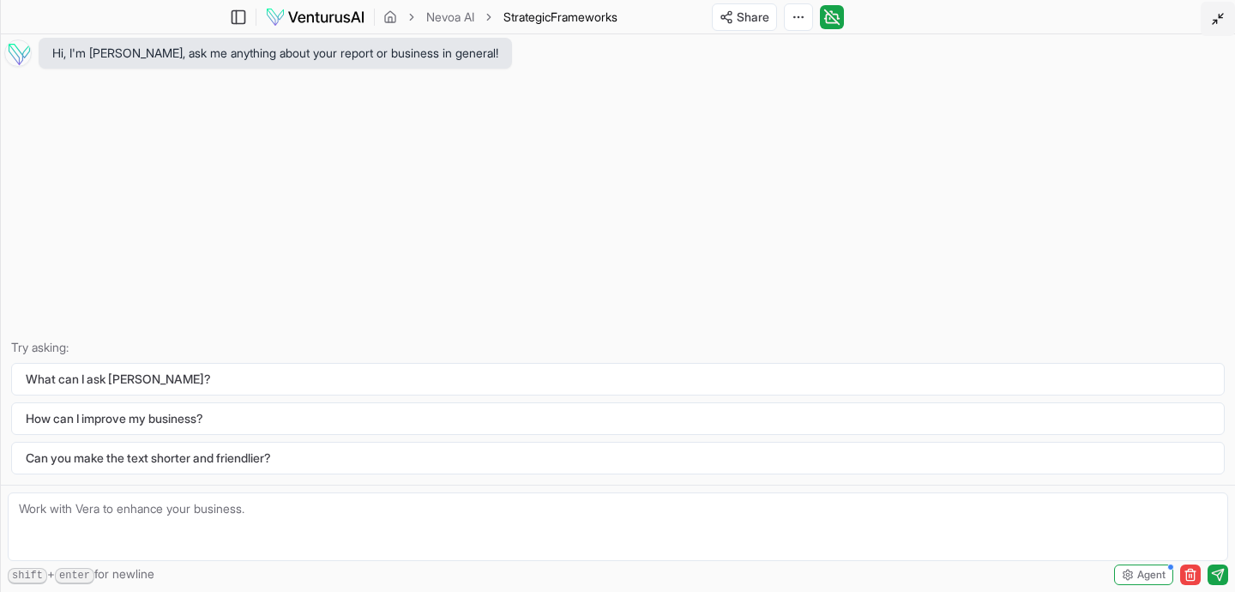
click at [1225, 16] on button at bounding box center [1218, 19] width 34 height 34
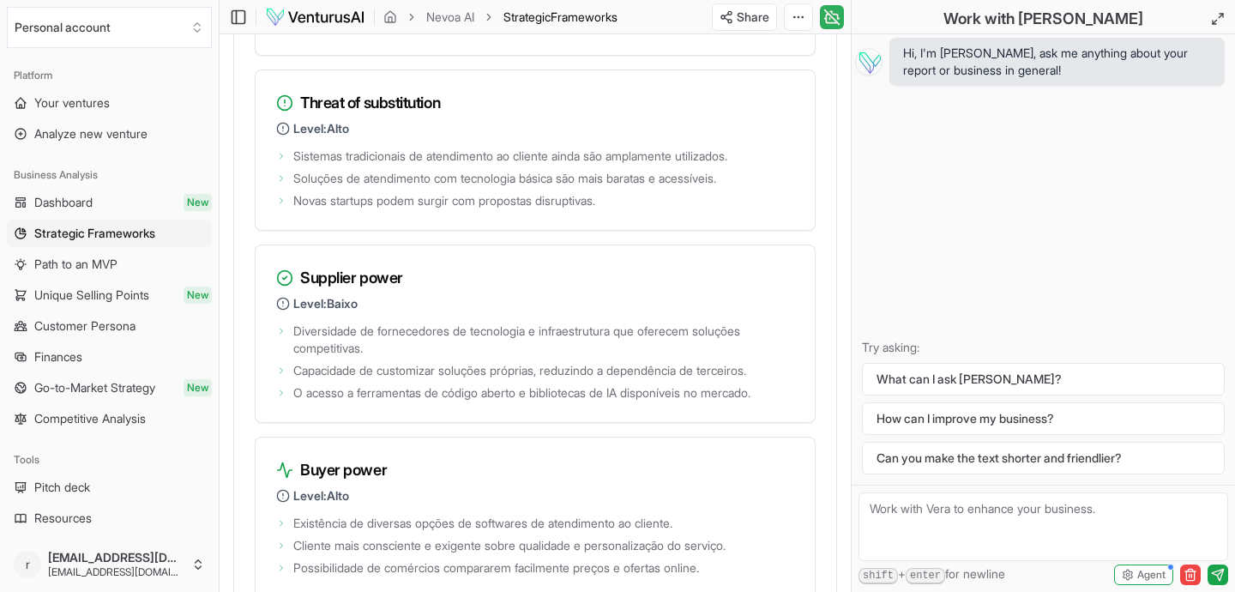
click at [837, 16] on icon at bounding box center [832, 17] width 17 height 21
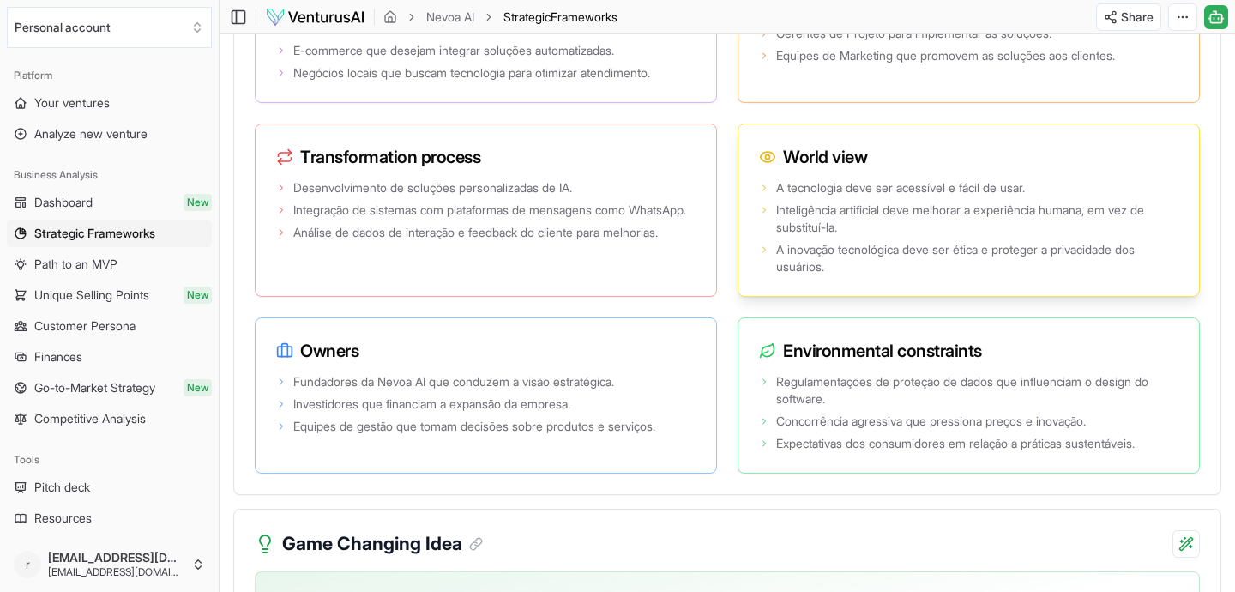
scroll to position [3346, 0]
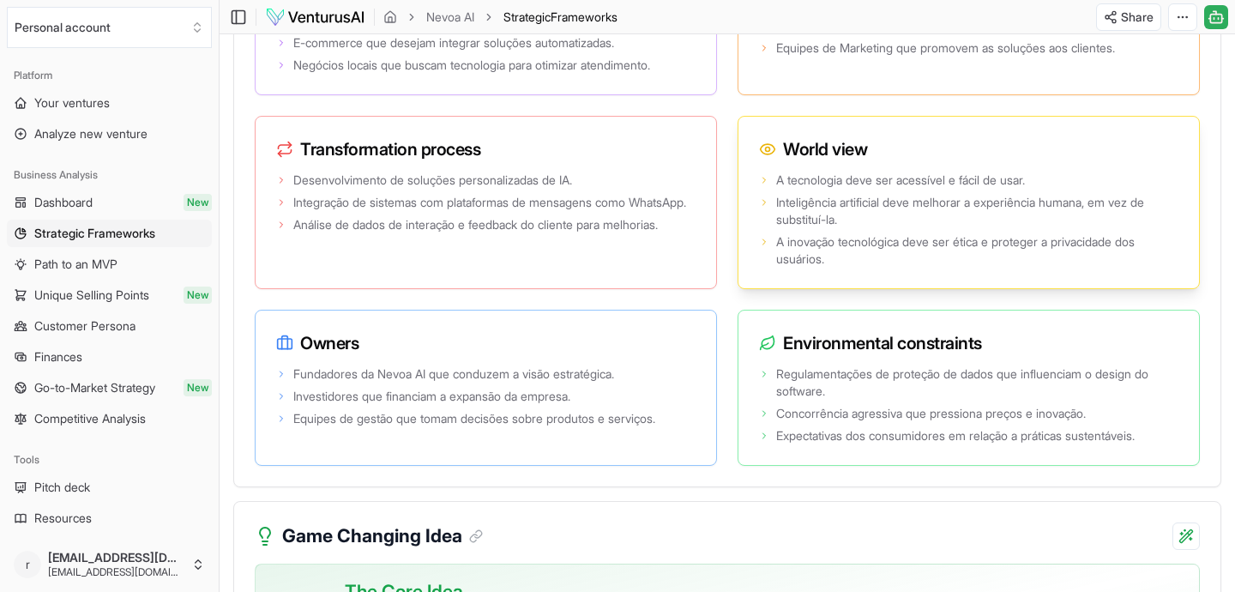
click at [1189, 288] on div "A tecnologia deve ser acessível e fácil de usar. Inteligência artificial deve m…" at bounding box center [969, 228] width 461 height 120
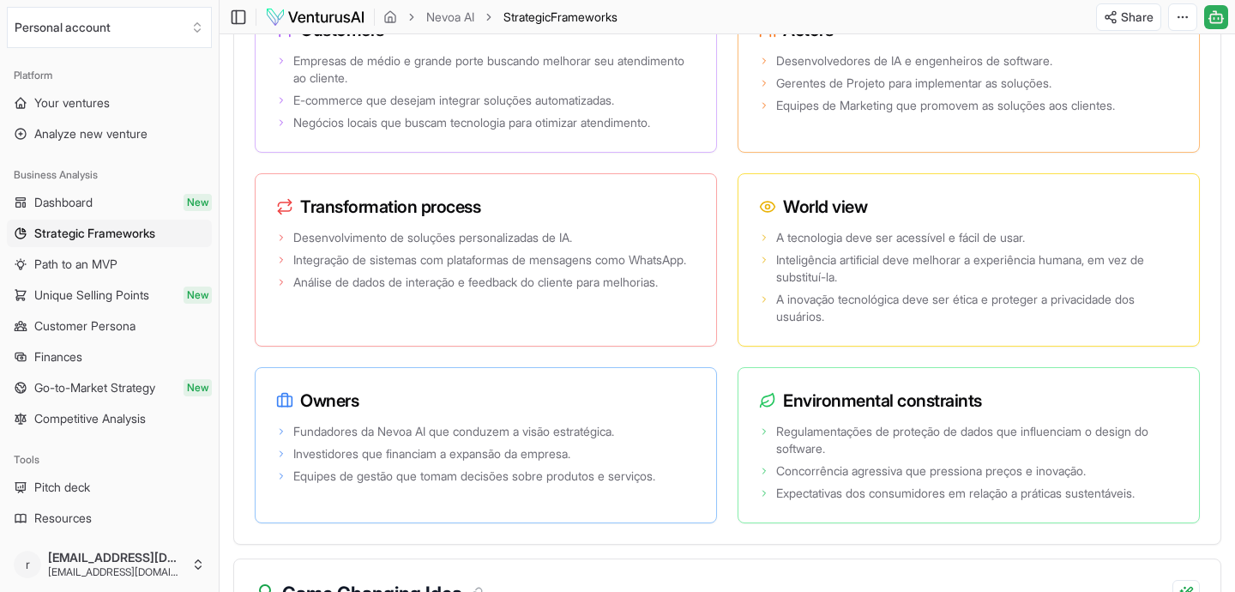
scroll to position [3275, 0]
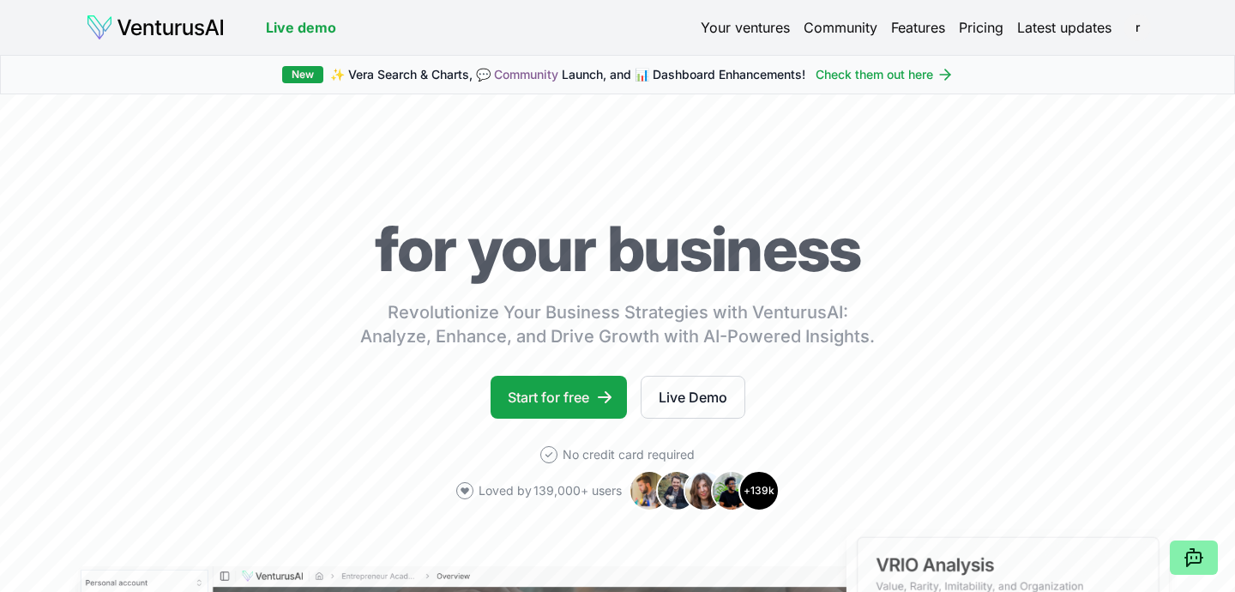
click at [990, 28] on link "Pricing" at bounding box center [981, 27] width 45 height 21
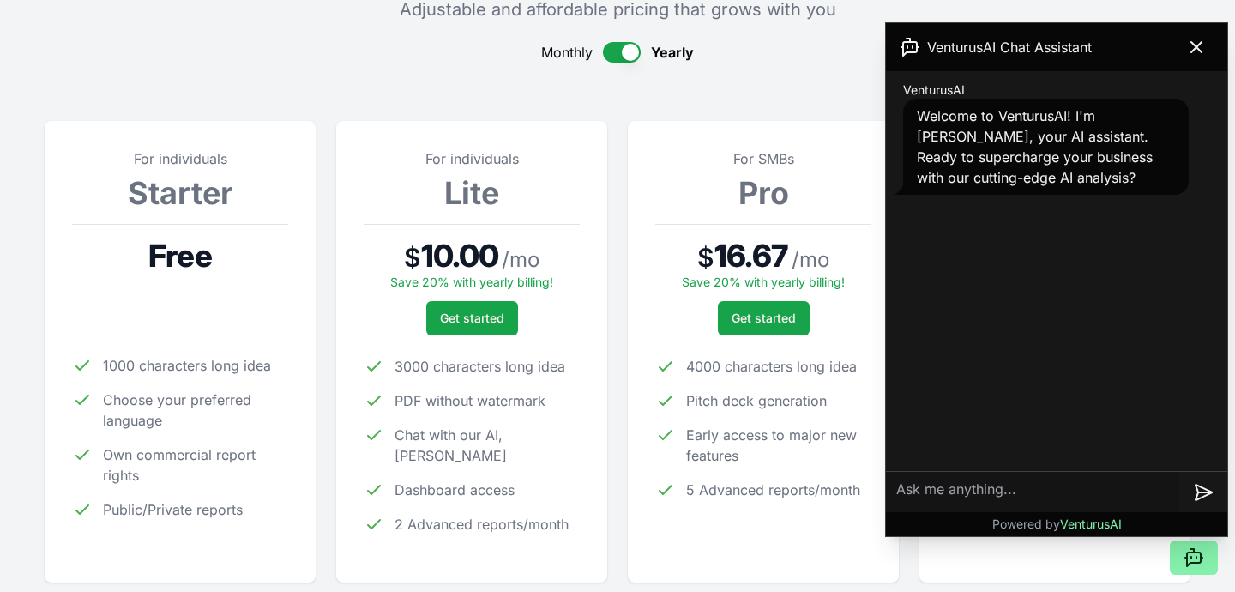
scroll to position [156, 0]
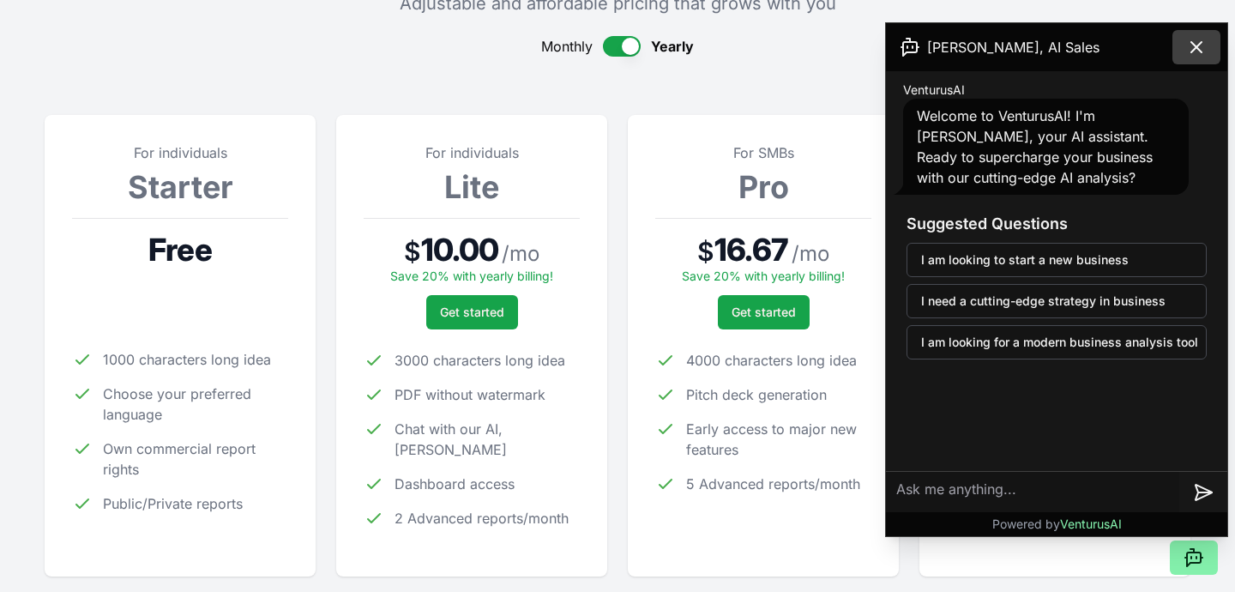
click at [1199, 52] on icon at bounding box center [1196, 47] width 21 height 21
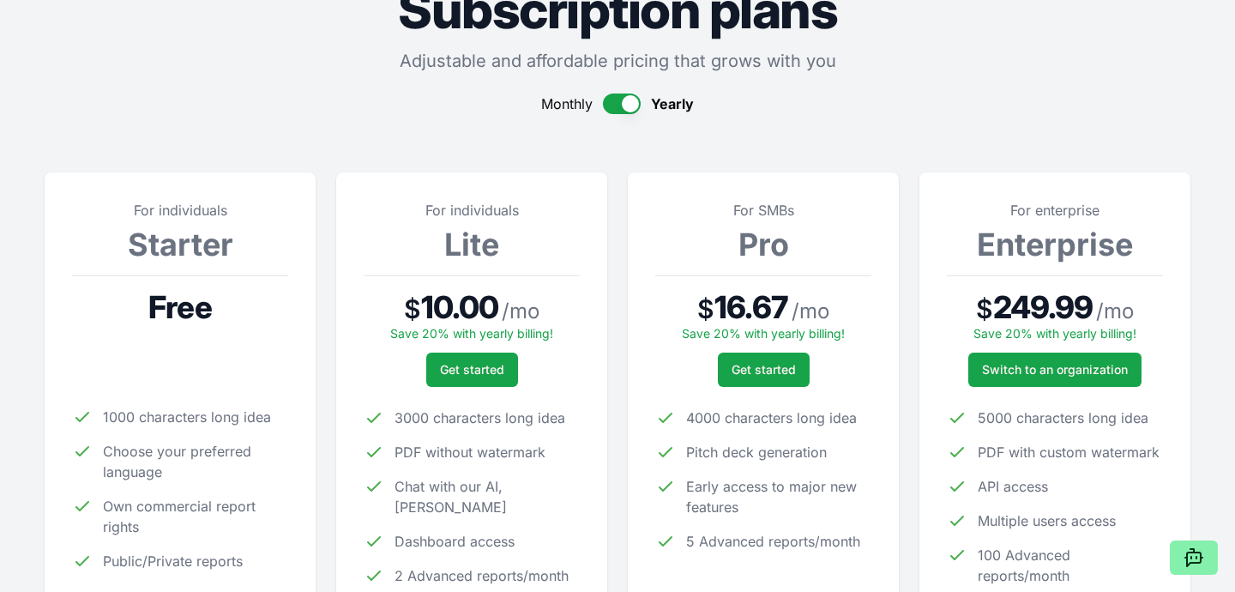
scroll to position [0, 0]
